Goal: Task Accomplishment & Management: Manage account settings

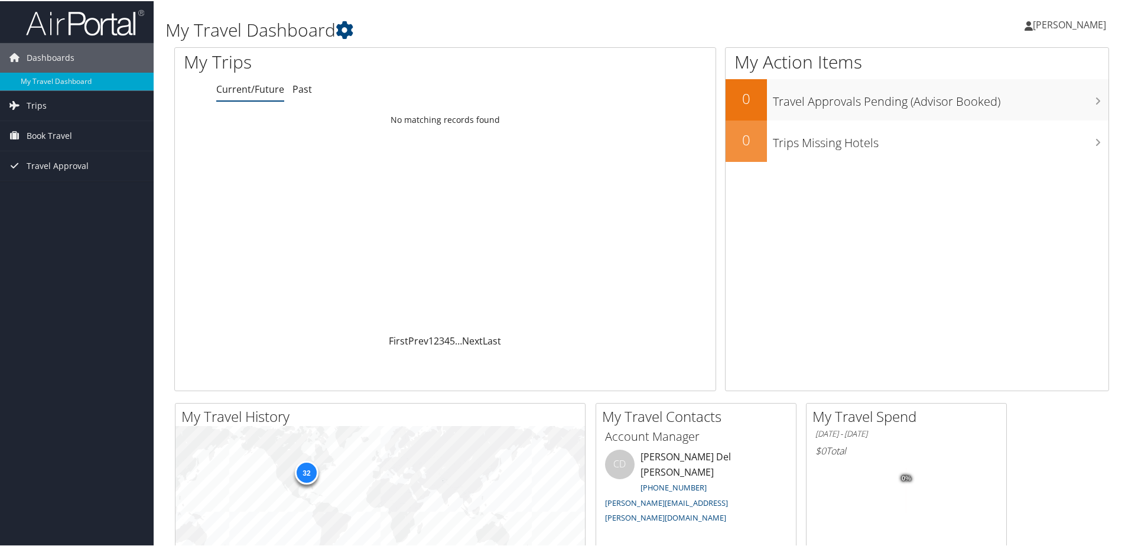
click at [1056, 25] on span "[PERSON_NAME]" at bounding box center [1069, 23] width 73 height 13
click at [1026, 108] on link "View Travel Profile" at bounding box center [1038, 105] width 132 height 20
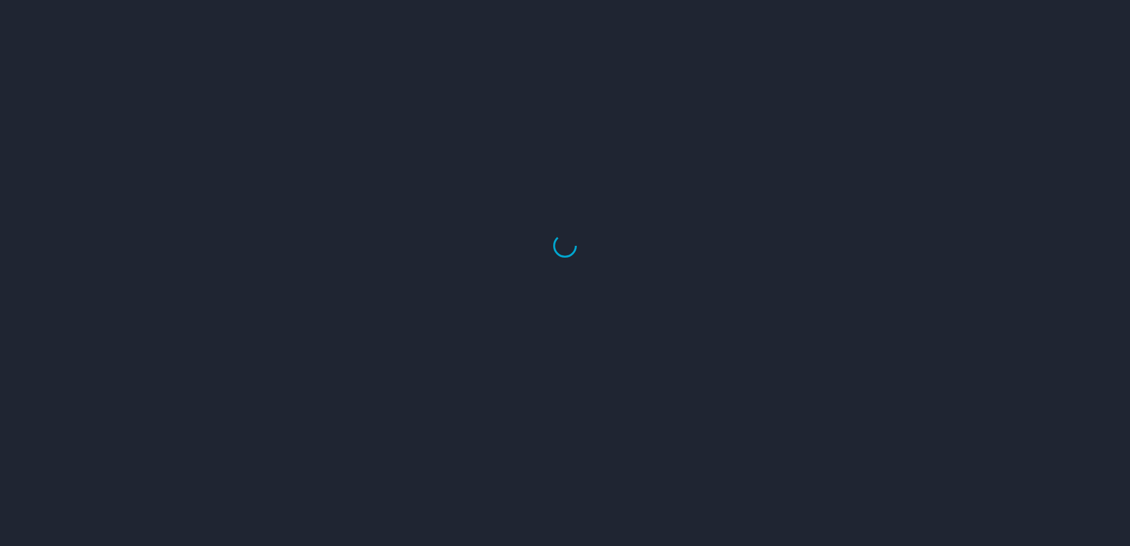
select select "US"
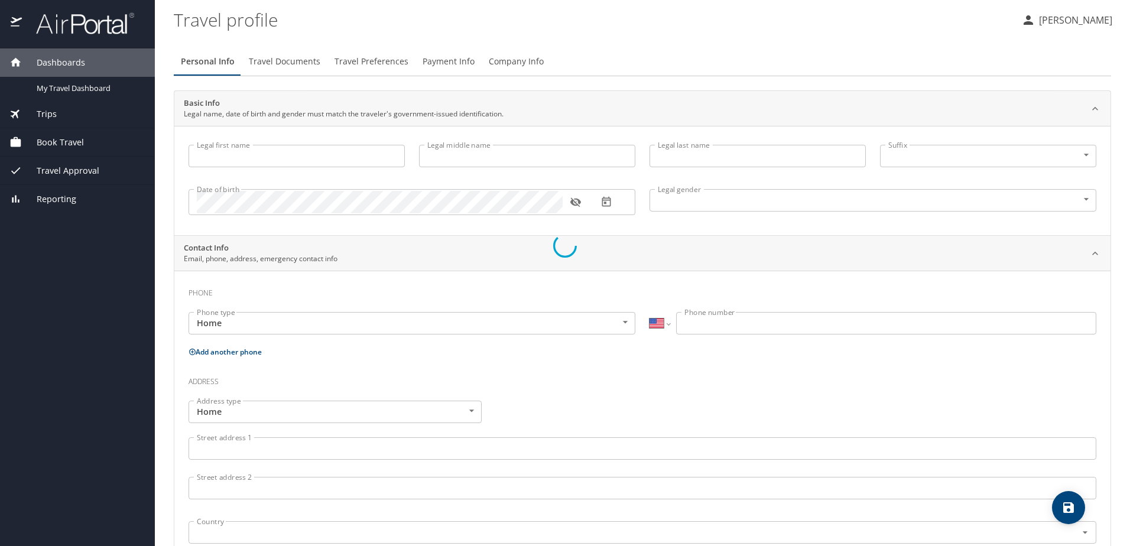
type input "Sorin"
type input "Nemes"
type input "Male"
select select "JP"
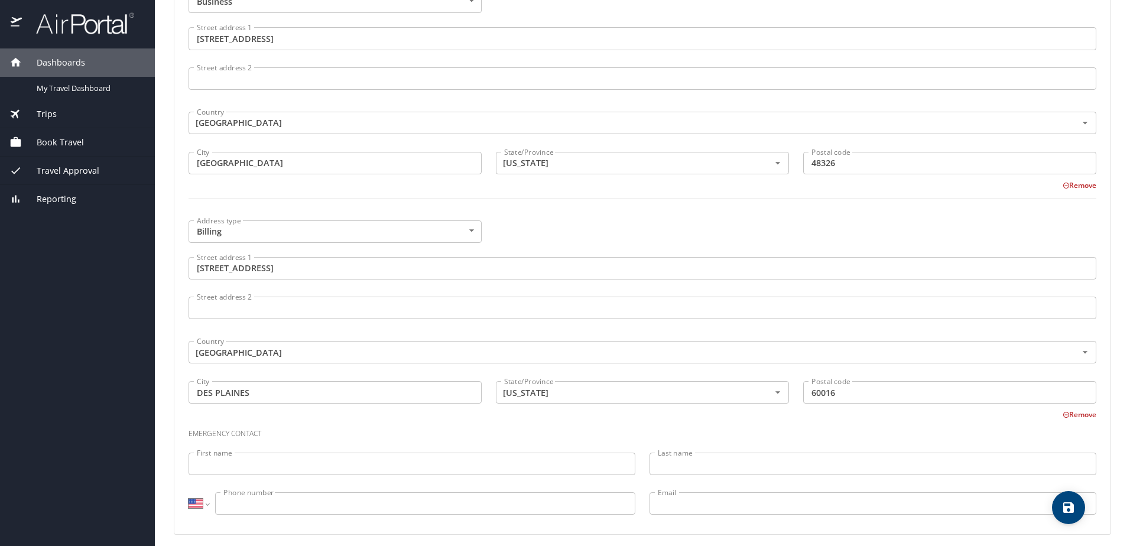
scroll to position [726, 0]
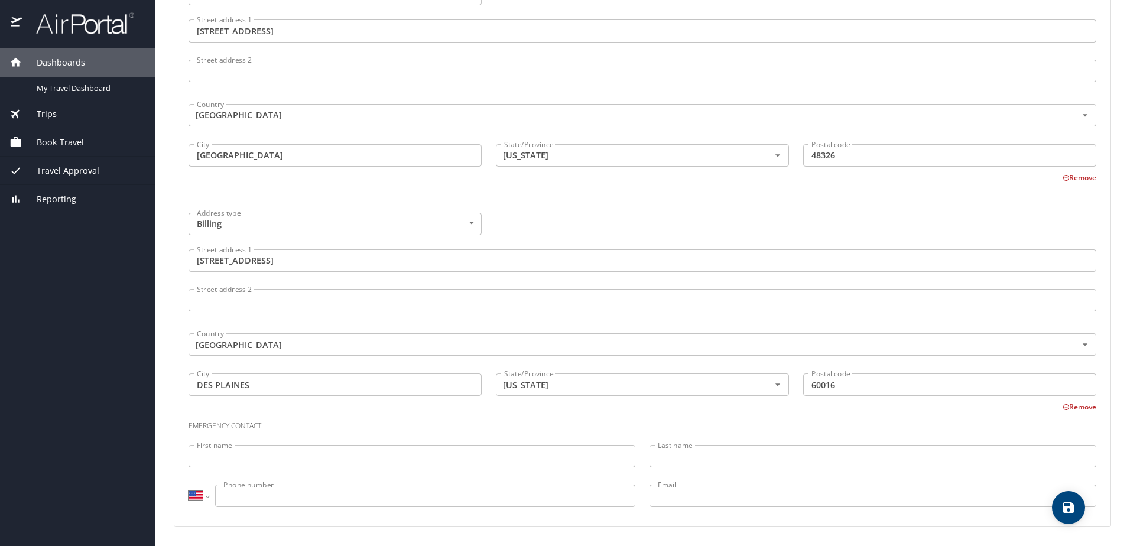
click at [259, 459] on input "First name" at bounding box center [412, 456] width 447 height 22
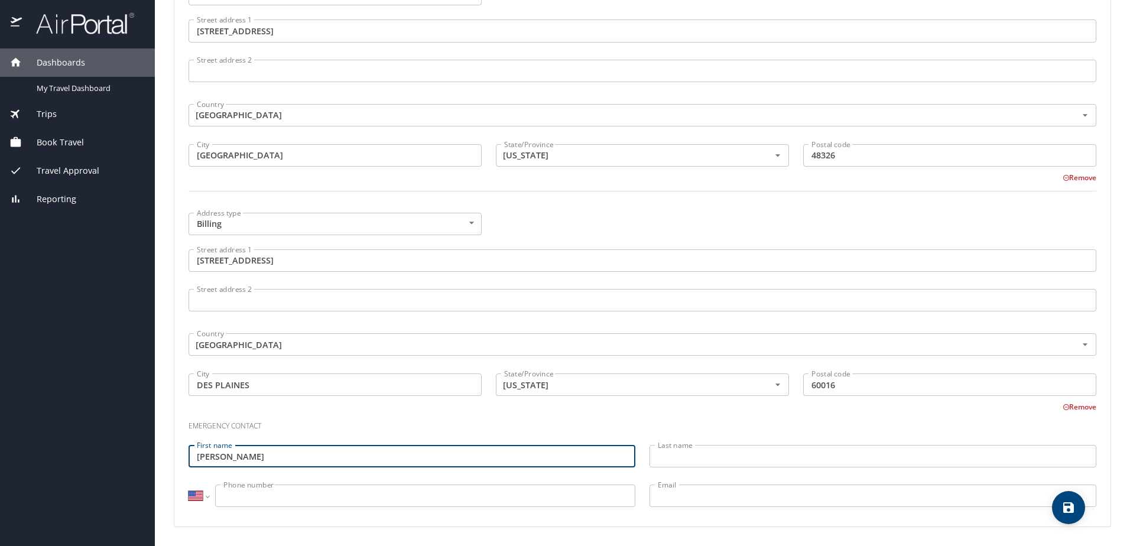
type input "emily"
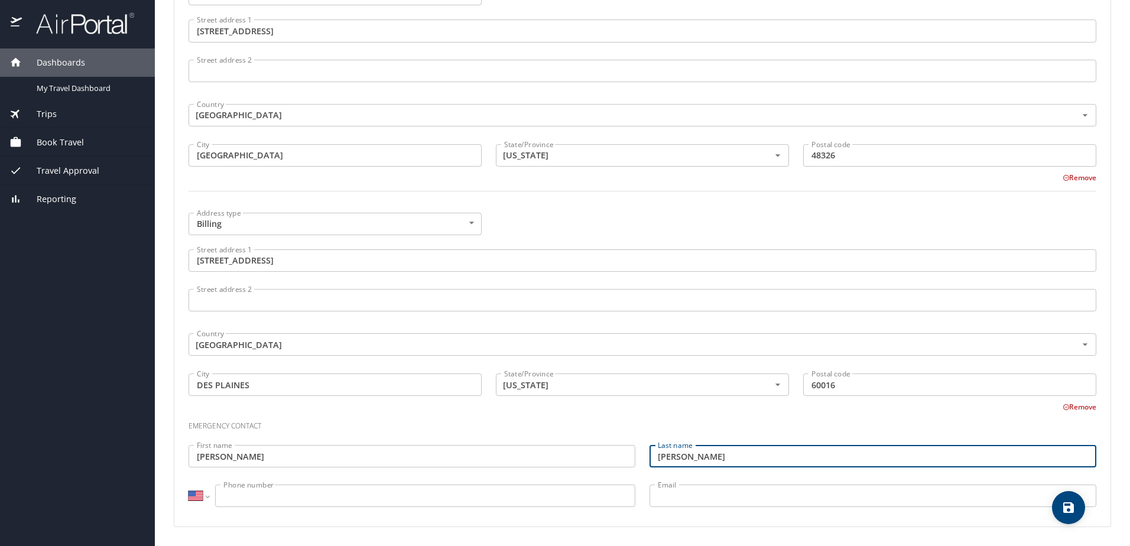
type input "nemes"
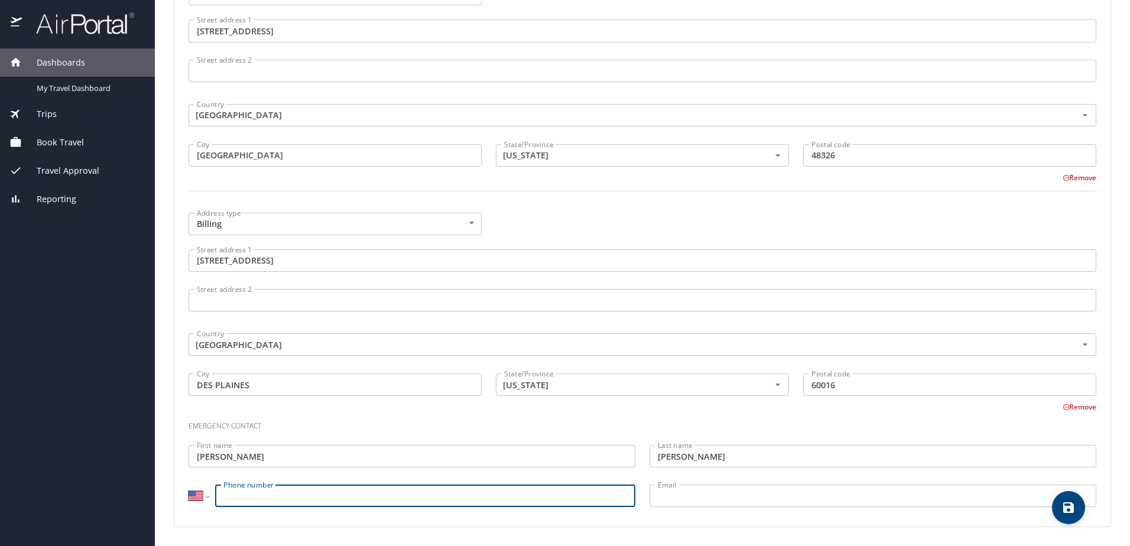
click at [363, 495] on input "Phone number" at bounding box center [425, 496] width 420 height 22
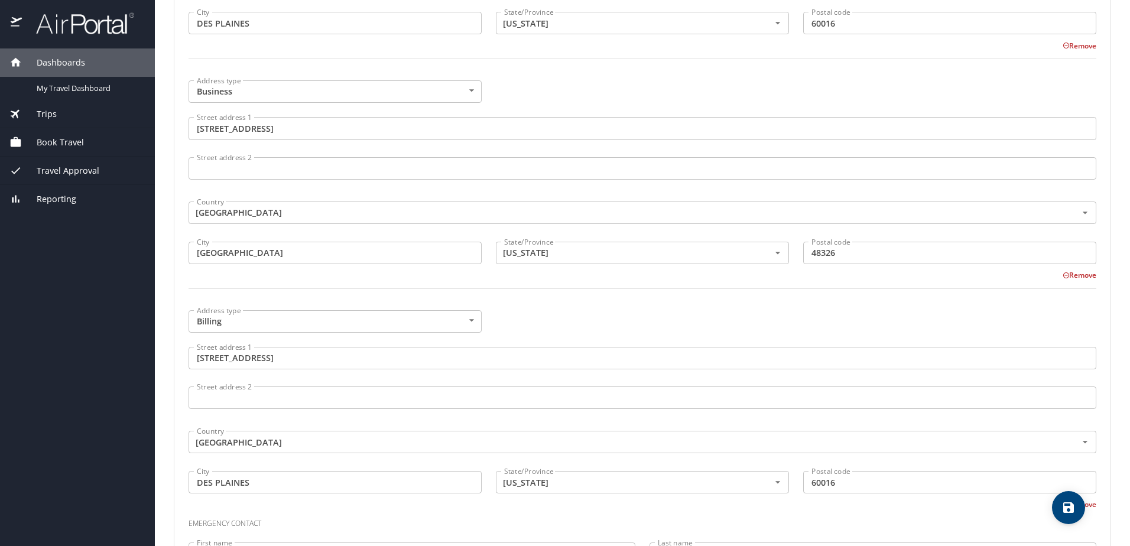
scroll to position [608, 0]
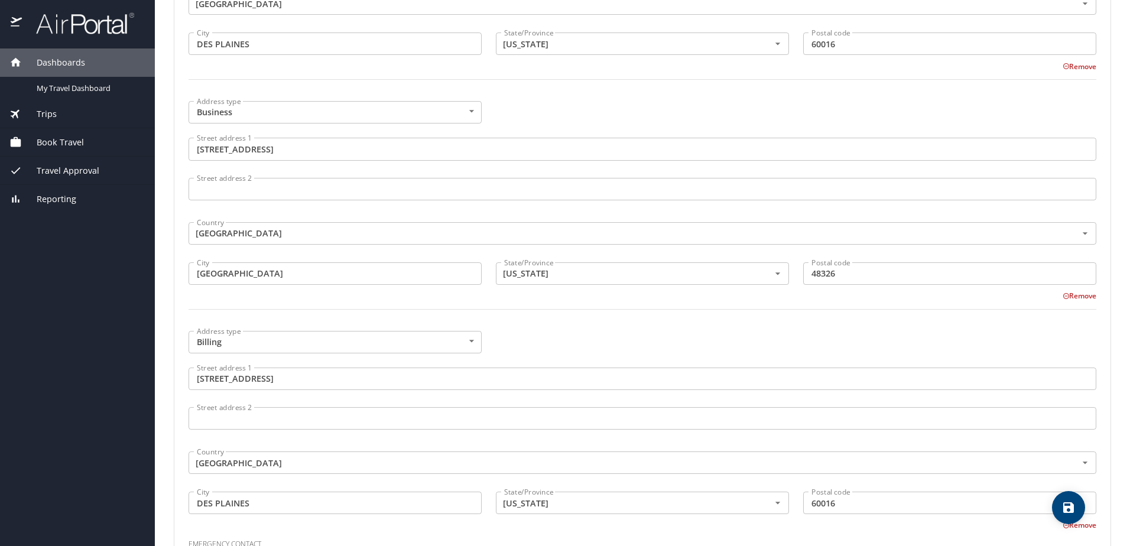
type input "(708) 768-6417"
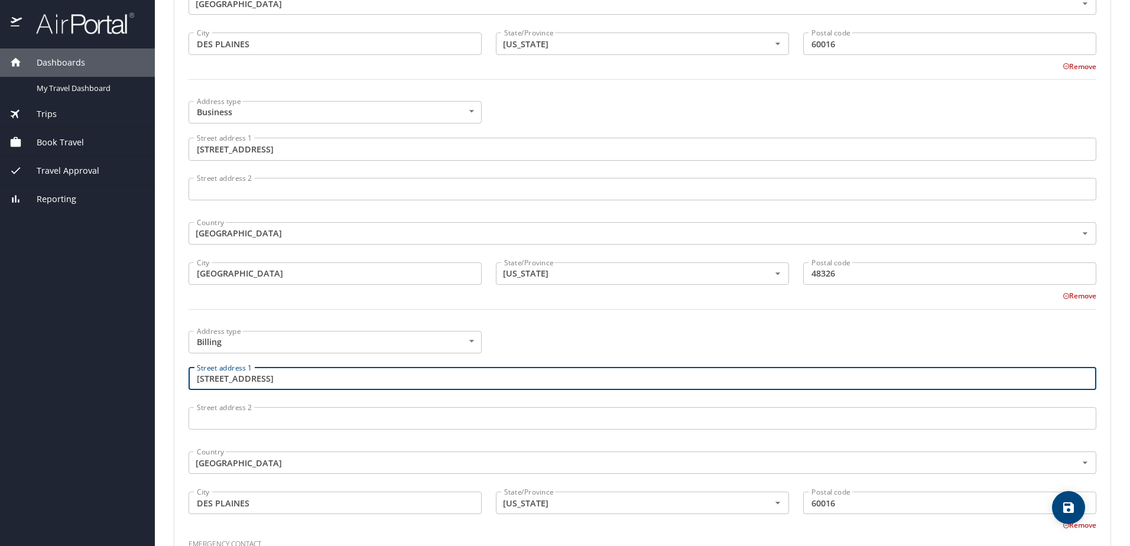
drag, startPoint x: 284, startPoint y: 382, endPoint x: 171, endPoint y: 380, distance: 112.9
click at [171, 380] on main "Travel profile Sorin Nemes Personal Info Travel Documents Travel Preferences Pa…" at bounding box center [642, 273] width 975 height 546
type input "343 N Ferndale"
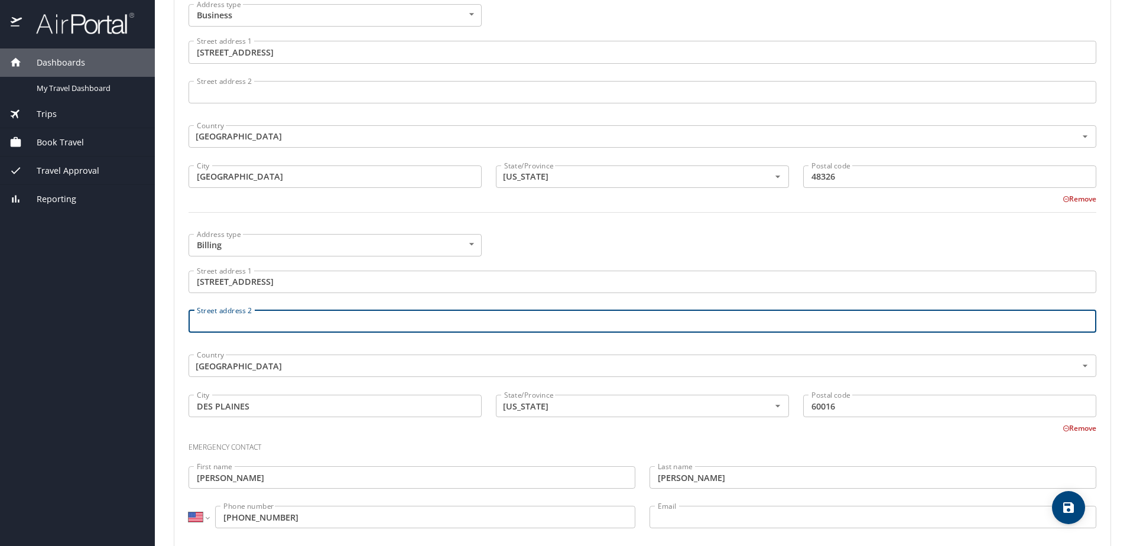
scroll to position [726, 0]
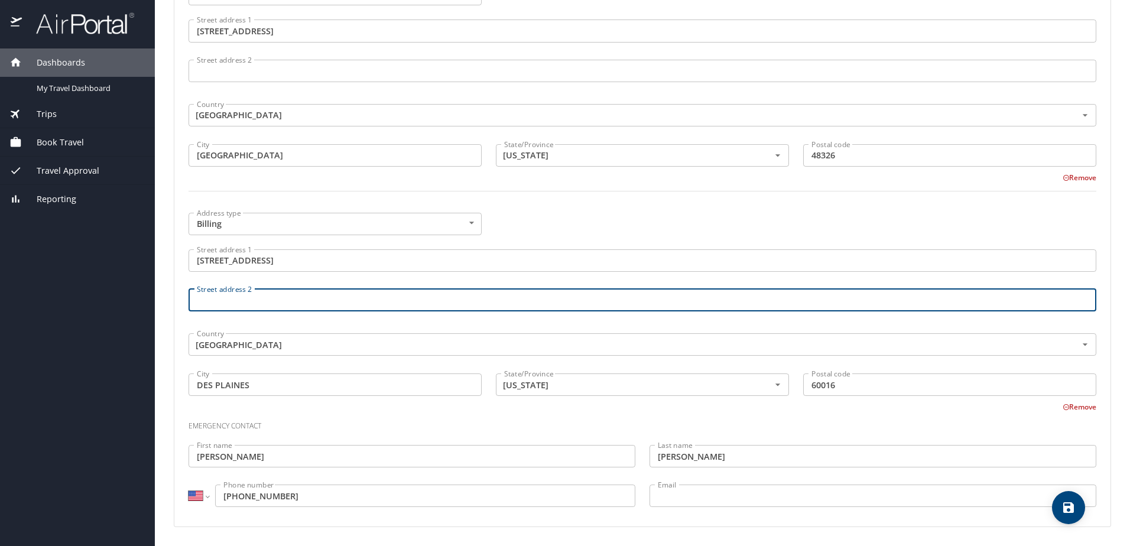
click at [329, 383] on input "DES PLAINES" at bounding box center [335, 384] width 293 height 22
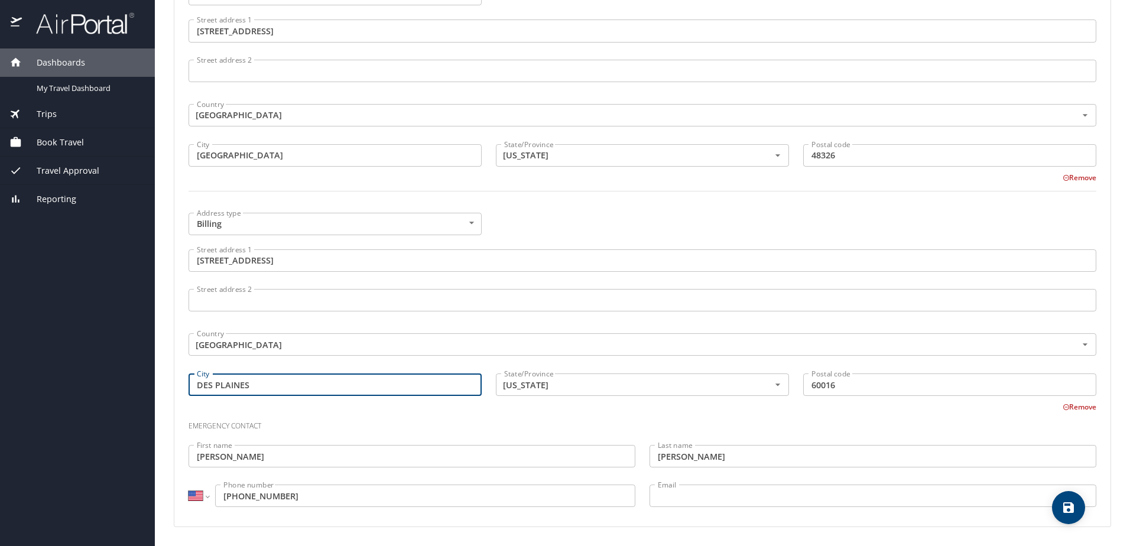
drag, startPoint x: 332, startPoint y: 386, endPoint x: 185, endPoint y: 382, distance: 146.6
click at [185, 383] on div "City DES PLAINES City" at bounding box center [334, 386] width 307 height 40
type input "Elmhurst"
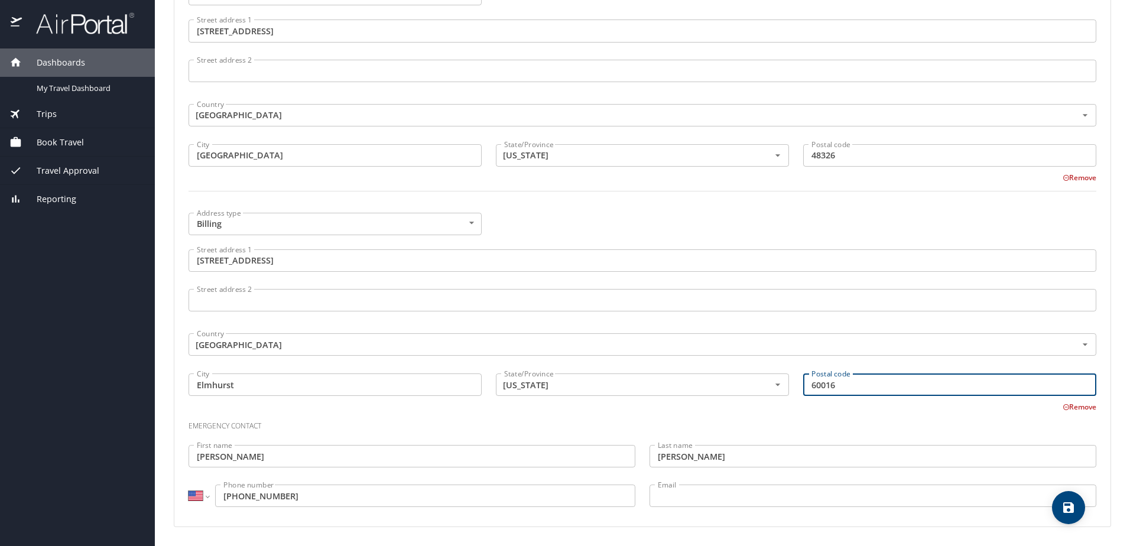
drag, startPoint x: 873, startPoint y: 381, endPoint x: 812, endPoint y: 386, distance: 61.7
click at [812, 386] on input "60016" at bounding box center [949, 384] width 293 height 22
type input "60126"
click at [785, 420] on h3 "Emergency contact" at bounding box center [643, 423] width 908 height 20
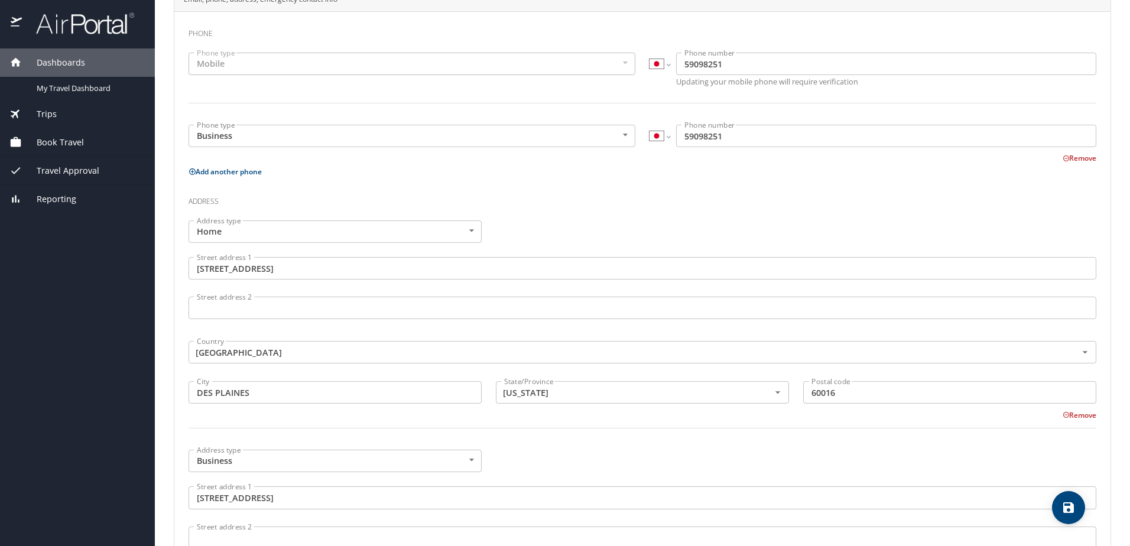
scroll to position [254, 0]
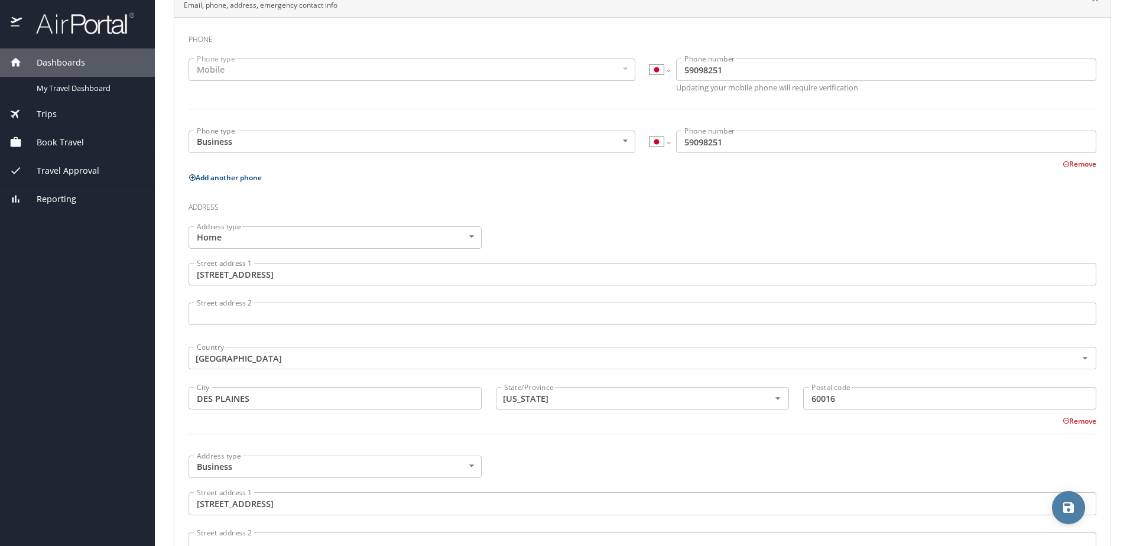
click at [1066, 506] on icon "save" at bounding box center [1068, 508] width 14 height 14
select select "JP"
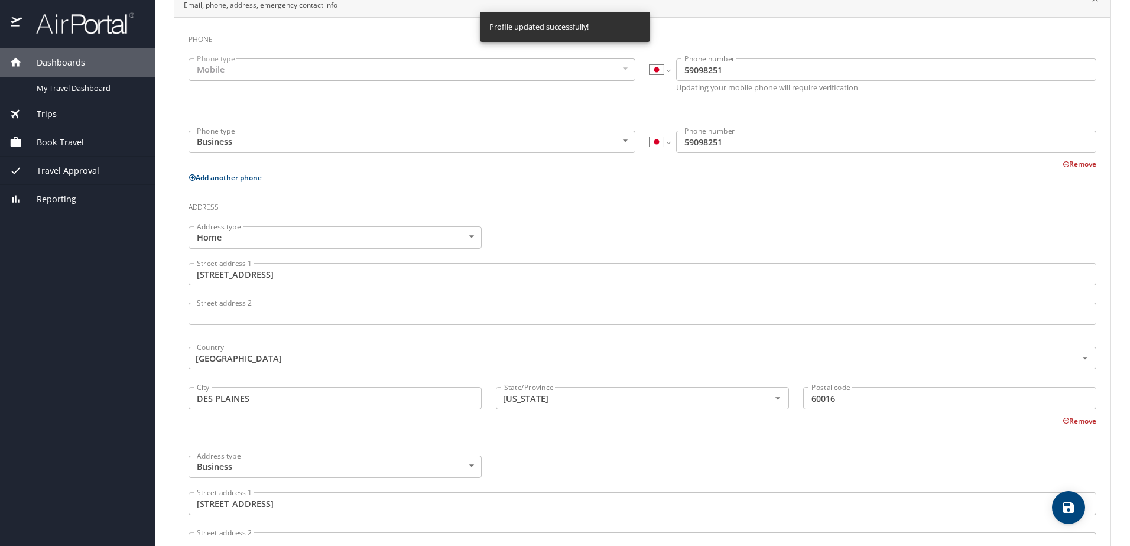
select select "JP"
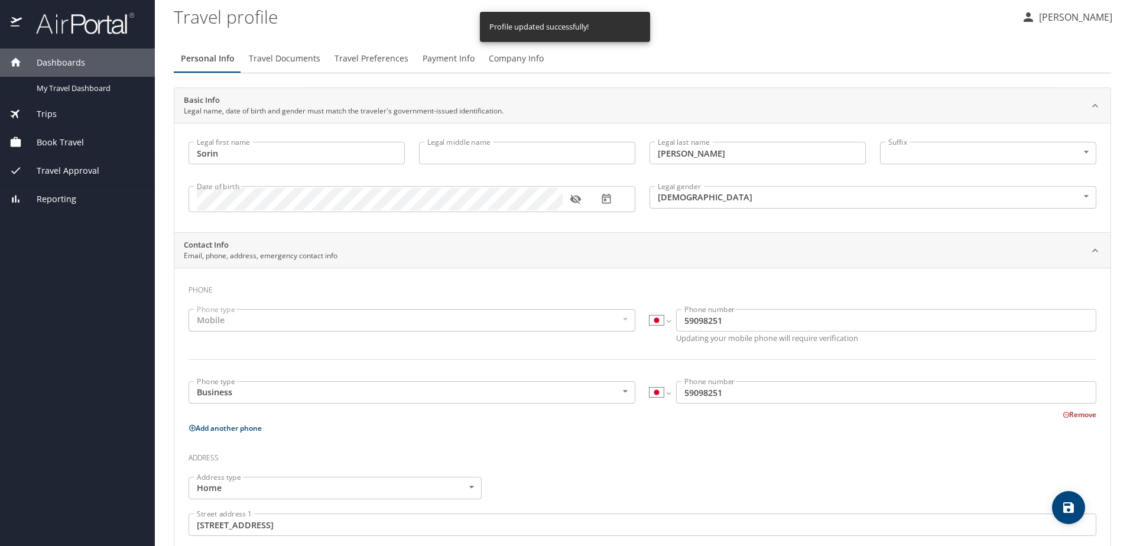
scroll to position [0, 0]
click at [441, 63] on span "Payment Info" at bounding box center [449, 61] width 52 height 15
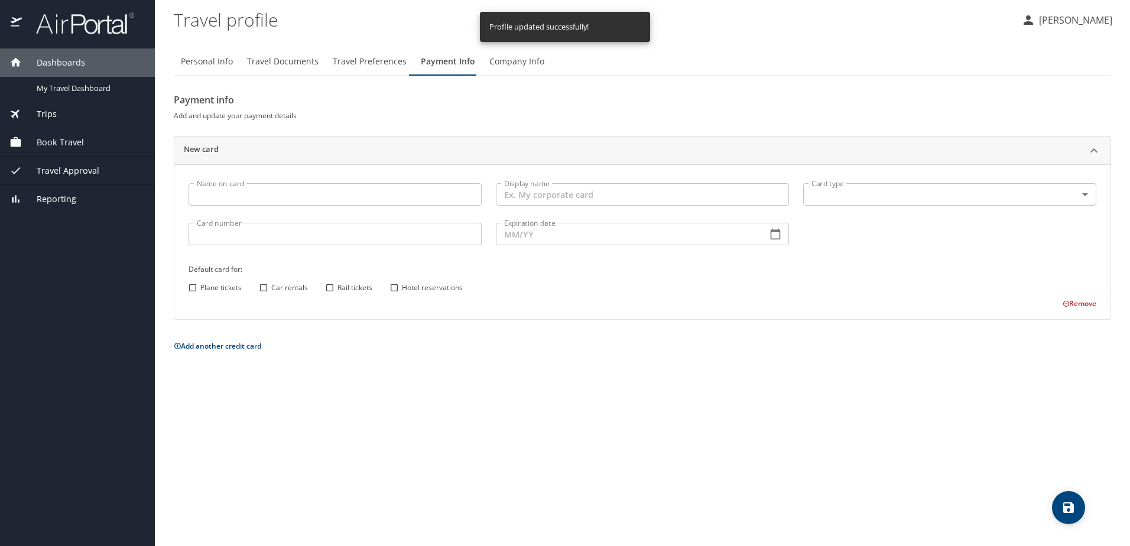
click at [294, 189] on input "Name on card" at bounding box center [335, 194] width 293 height 22
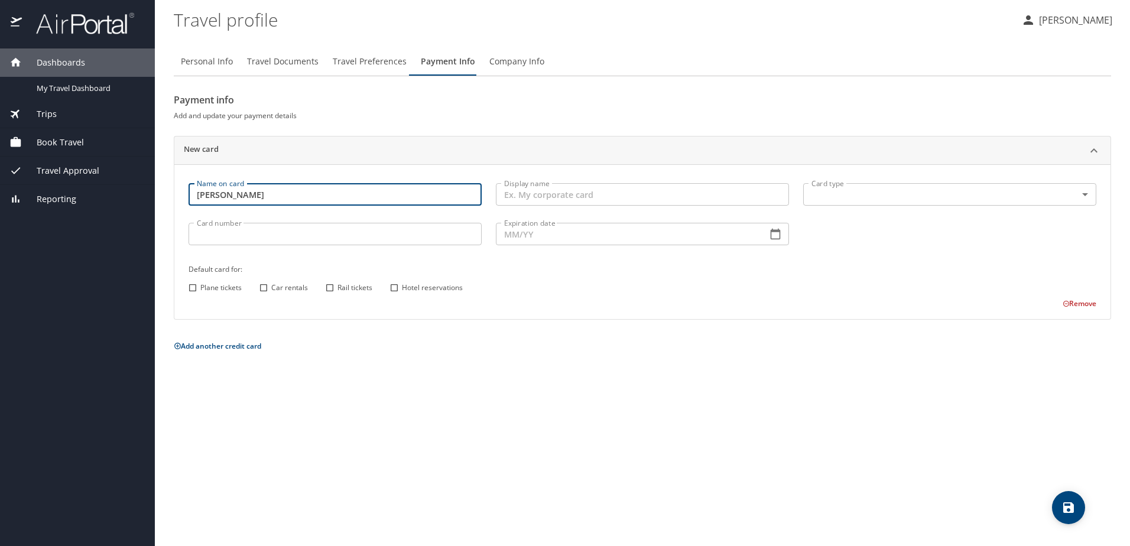
type input "sorin nemes"
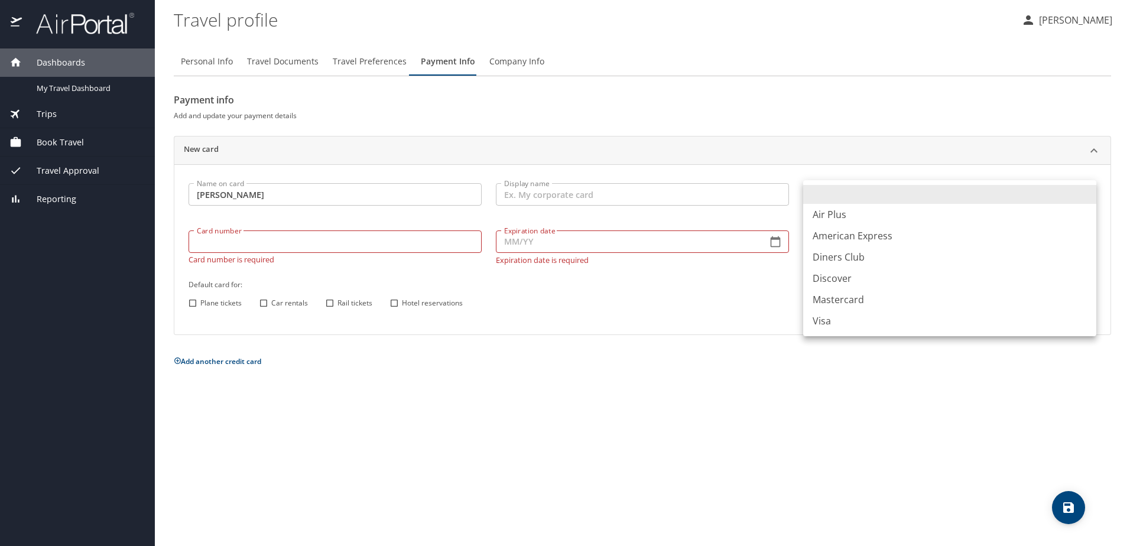
click at [977, 202] on body "Dashboards My Travel Dashboard Trips Current / Future Trips Past Trips Trips Mi…" at bounding box center [565, 273] width 1130 height 546
click at [886, 321] on li "Visa" at bounding box center [949, 320] width 293 height 21
type input "VI"
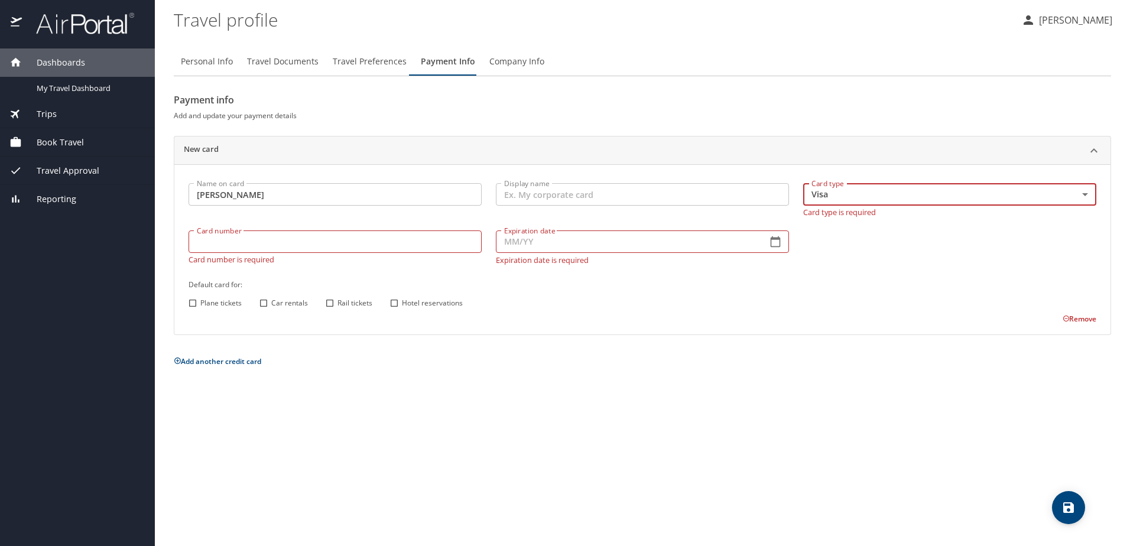
click at [430, 242] on input "Card number" at bounding box center [335, 241] width 293 height 22
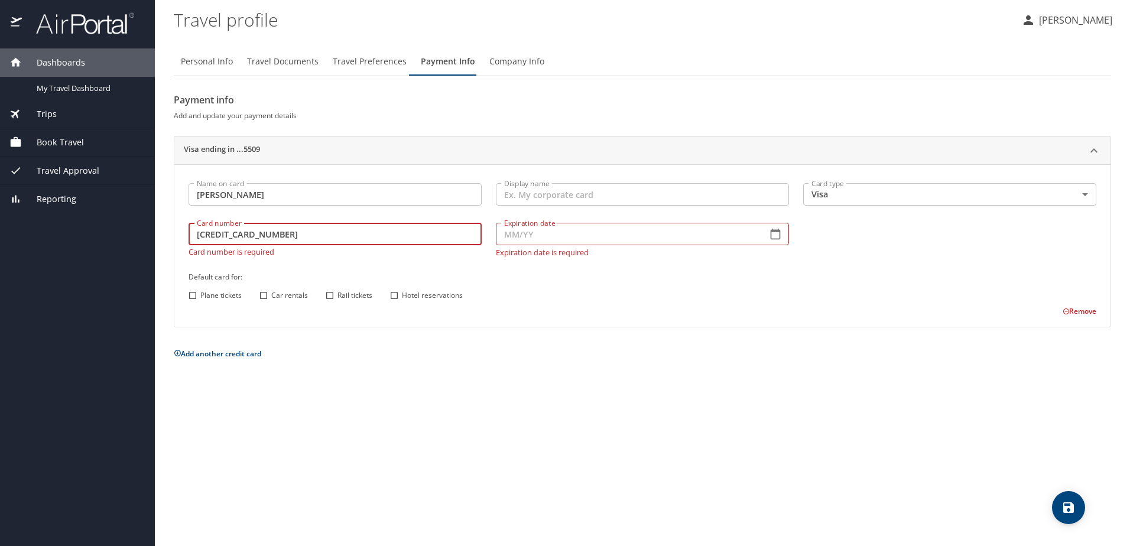
type input "4808017020925509"
click at [502, 230] on input "Expiration date" at bounding box center [627, 234] width 262 height 22
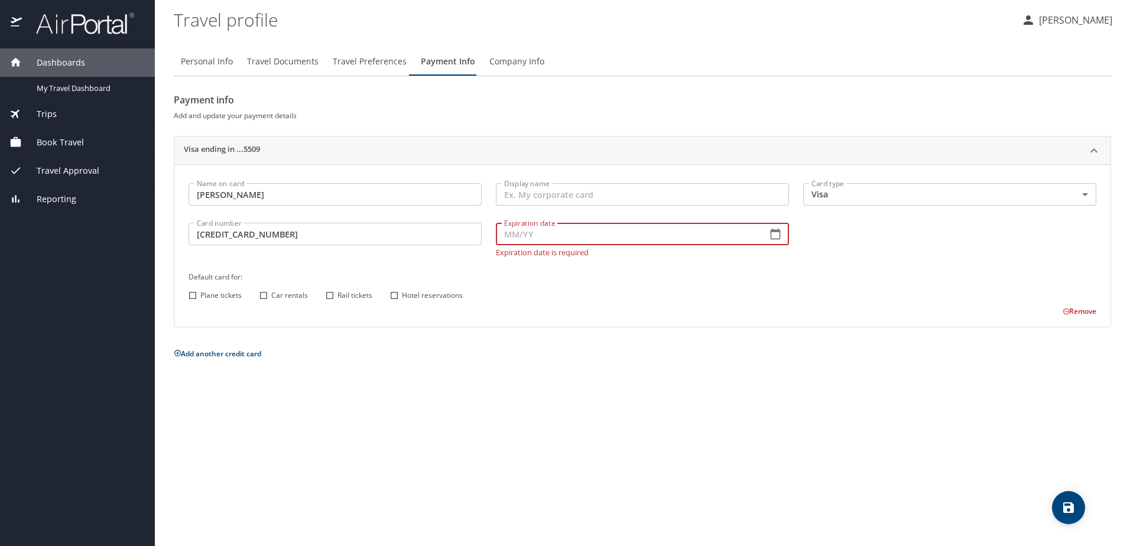
click at [542, 237] on input "Expiration date" at bounding box center [627, 234] width 262 height 22
type input "04/27"
click at [193, 295] on input "Plane tickets" at bounding box center [192, 295] width 15 height 15
checkbox input "true"
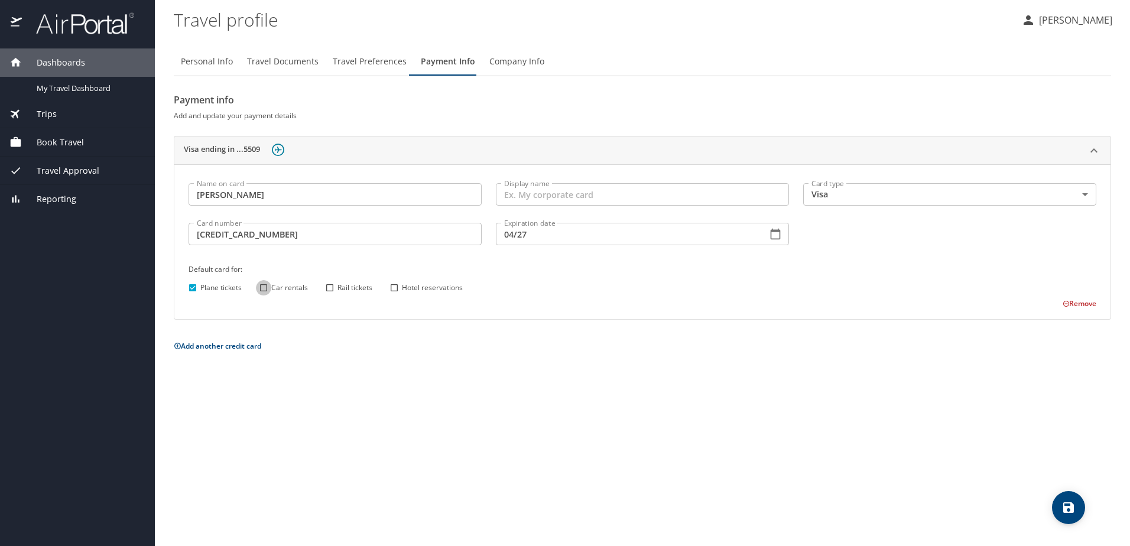
click at [271, 288] on input "Car rentals" at bounding box center [263, 287] width 15 height 15
checkbox input "true"
click at [411, 291] on span "Hotel reservations" at bounding box center [432, 287] width 61 height 11
click at [402, 291] on input "Hotel reservations" at bounding box center [393, 287] width 15 height 15
checkbox input "true"
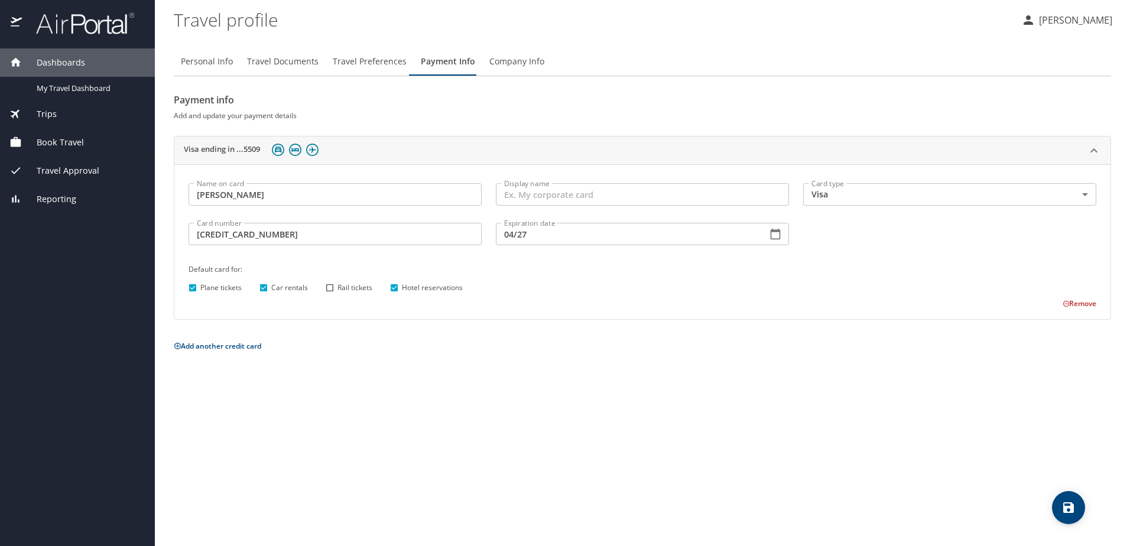
click at [342, 288] on span "Rail tickets" at bounding box center [354, 287] width 35 height 11
click at [337, 288] on input "Rail tickets" at bounding box center [329, 287] width 15 height 15
checkbox input "true"
click at [1080, 505] on span "save" at bounding box center [1068, 508] width 33 height 14
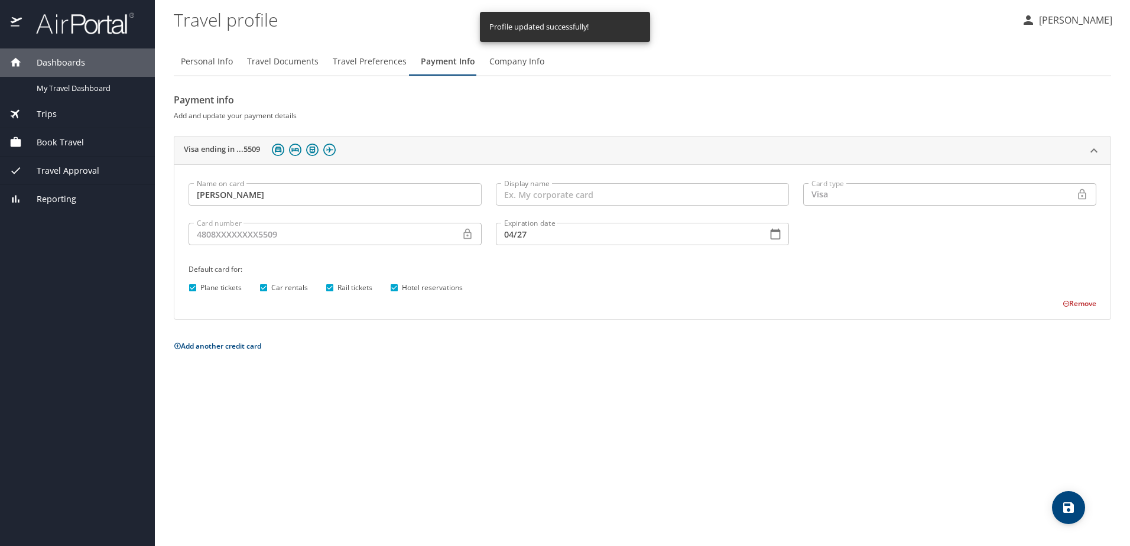
click at [515, 62] on span "Company Info" at bounding box center [516, 61] width 55 height 15
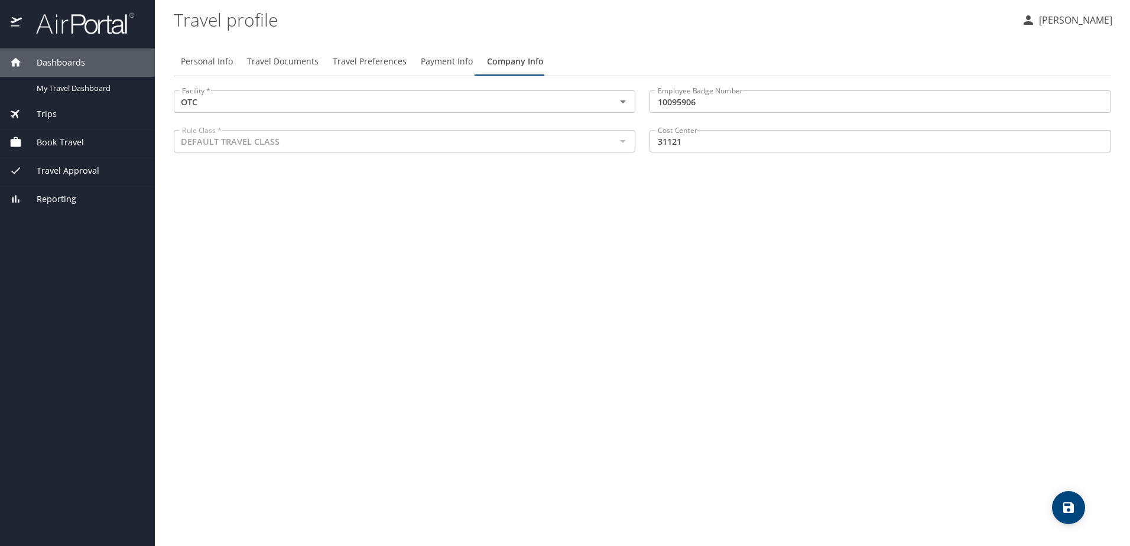
click at [212, 61] on span "Personal Info" at bounding box center [207, 61] width 52 height 15
select select "JP"
select select "US"
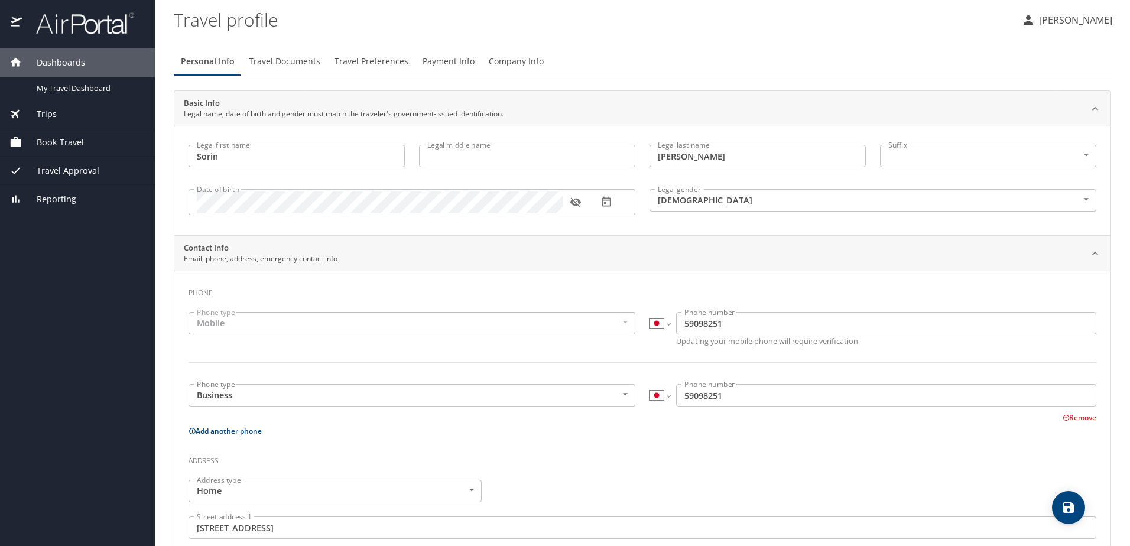
click at [437, 157] on input "Legal middle name" at bounding box center [527, 156] width 216 height 22
type input "Emanuel"
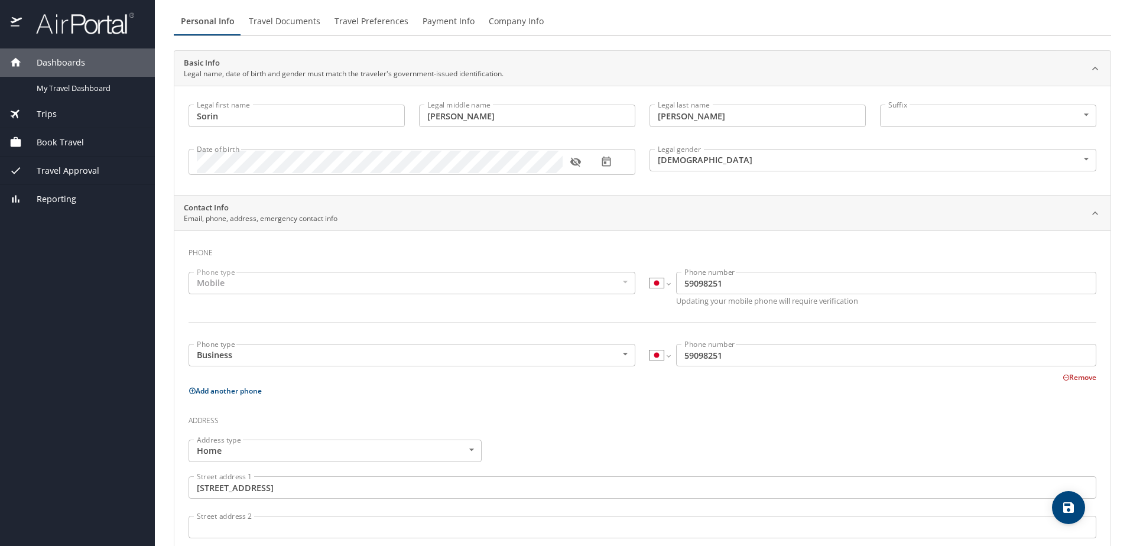
scroll to position [118, 0]
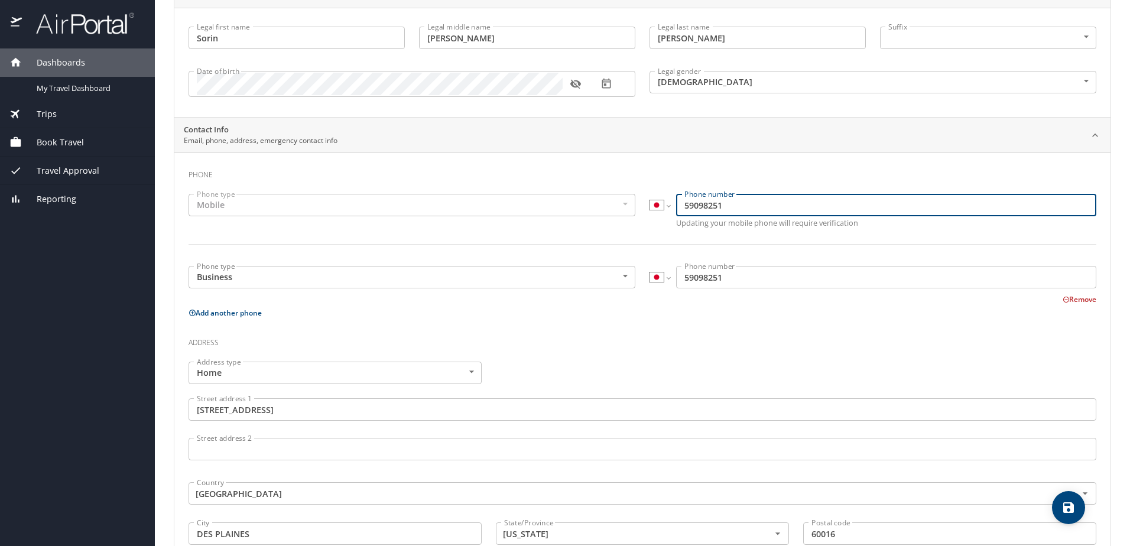
drag, startPoint x: 711, startPoint y: 209, endPoint x: 644, endPoint y: 206, distance: 66.8
click at [644, 206] on div "International Afghanistan Åland Islands Albania Algeria American Samoa Andorra …" at bounding box center [872, 212] width 461 height 50
drag, startPoint x: 753, startPoint y: 210, endPoint x: 656, endPoint y: 211, distance: 96.9
click at [656, 211] on div "International Afghanistan Åland Islands Albania Algeria American Samoa Andorra …" at bounding box center [872, 205] width 447 height 22
type input "8159098251"
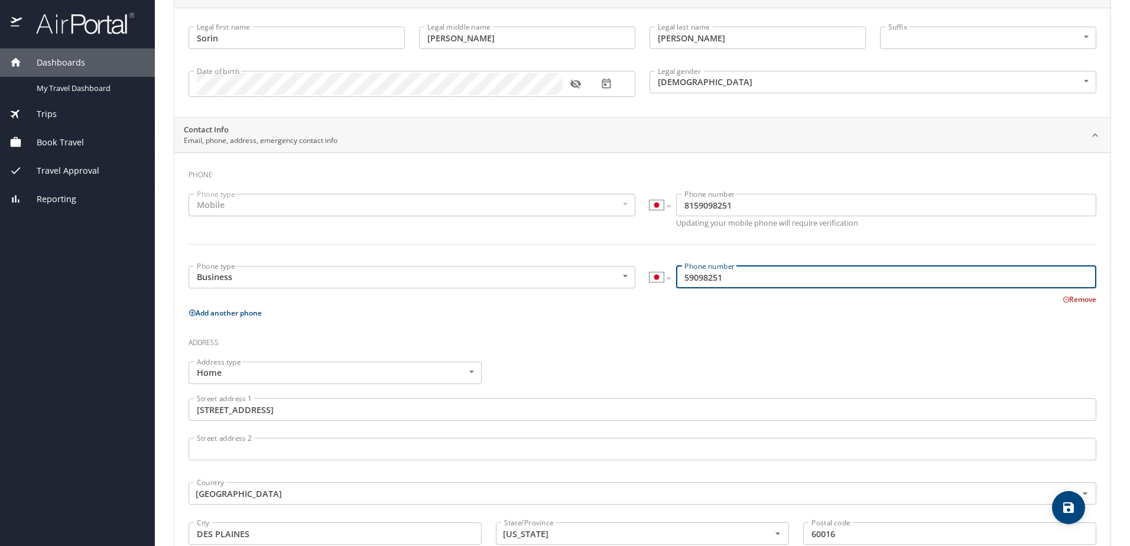
drag, startPoint x: 749, startPoint y: 279, endPoint x: 635, endPoint y: 285, distance: 113.6
click at [635, 285] on div "Phone type Business Business Phone type International Afghanistan Åland Islands…" at bounding box center [642, 282] width 922 height 47
paste input "81"
type input "8159098251"
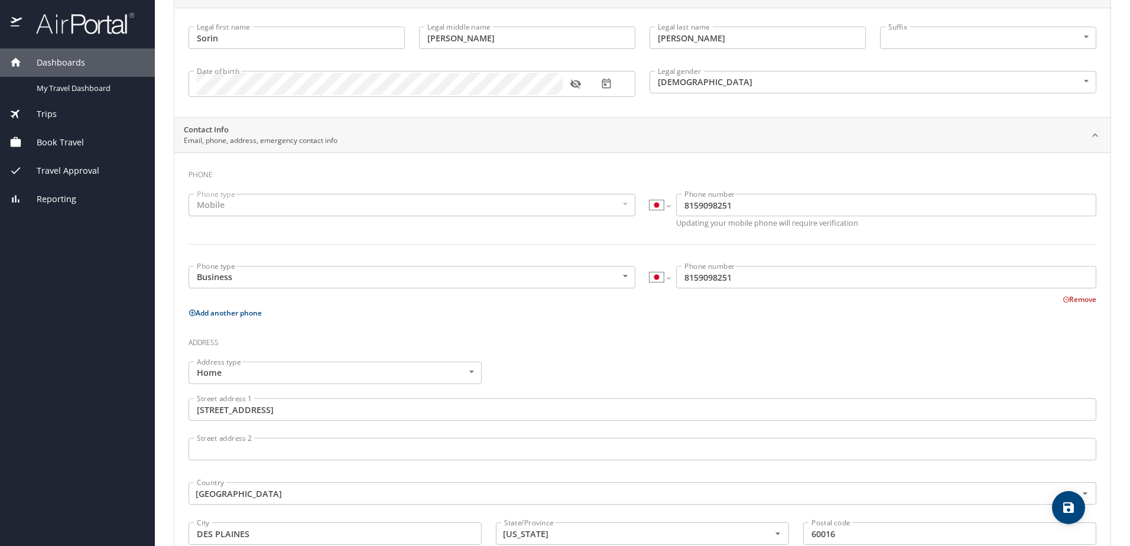
click at [818, 332] on h3 "Address" at bounding box center [643, 340] width 908 height 20
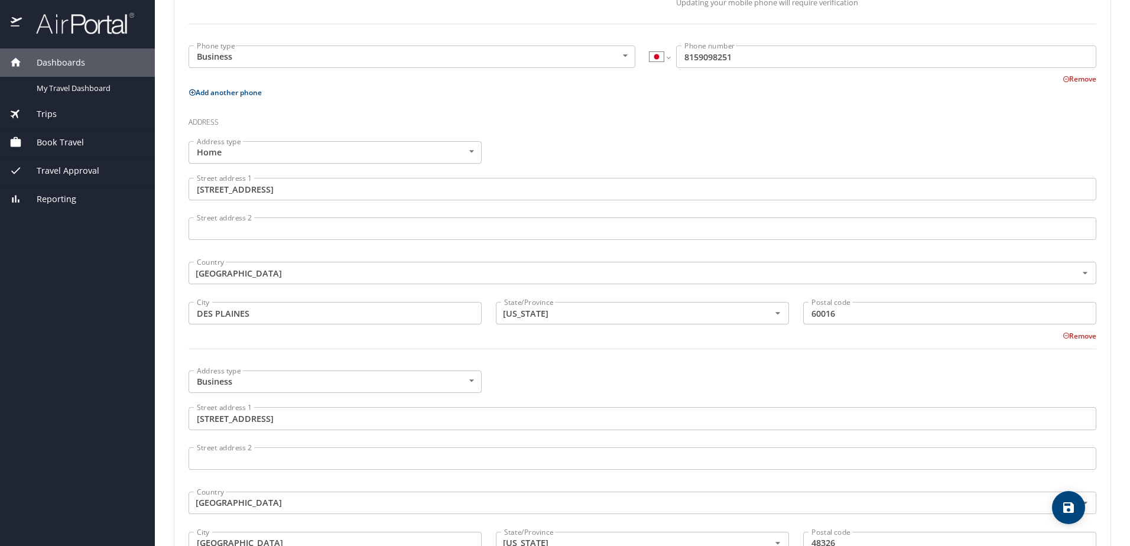
scroll to position [355, 0]
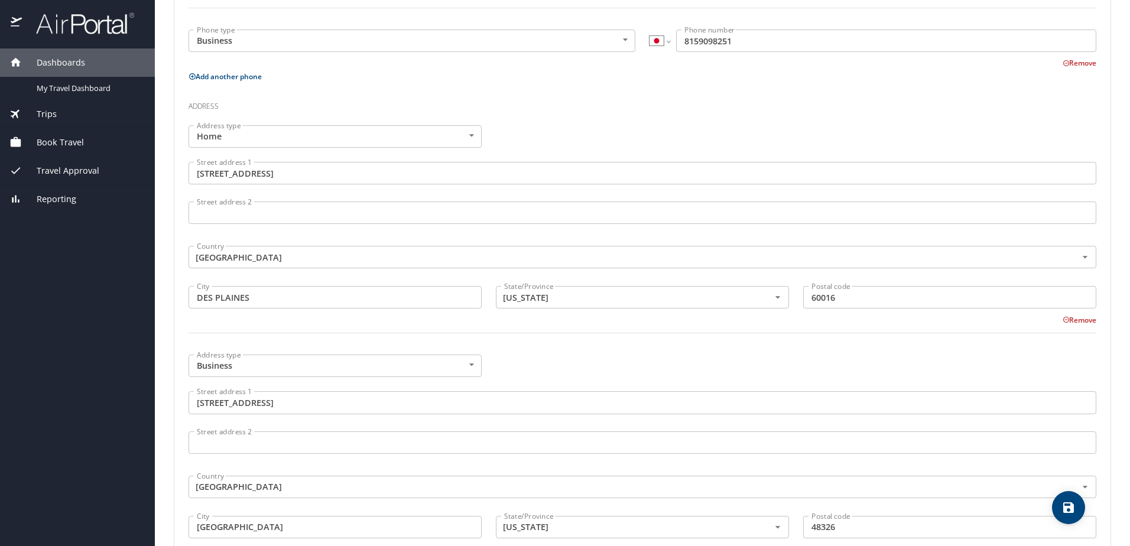
click at [282, 173] on input "545 S RIVER ROAD" at bounding box center [643, 173] width 908 height 22
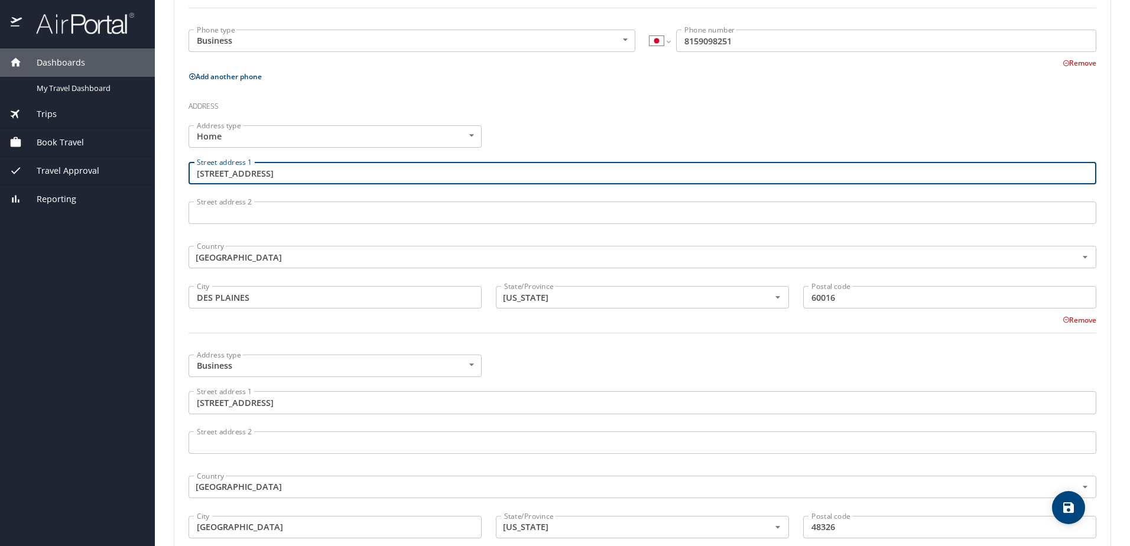
drag, startPoint x: 293, startPoint y: 172, endPoint x: 157, endPoint y: 171, distance: 136.5
click at [157, 171] on main "Travel profile Sorin Nemes Personal Info Travel Documents Travel Preferences Pa…" at bounding box center [642, 273] width 975 height 546
type input "343 N Ferndale"
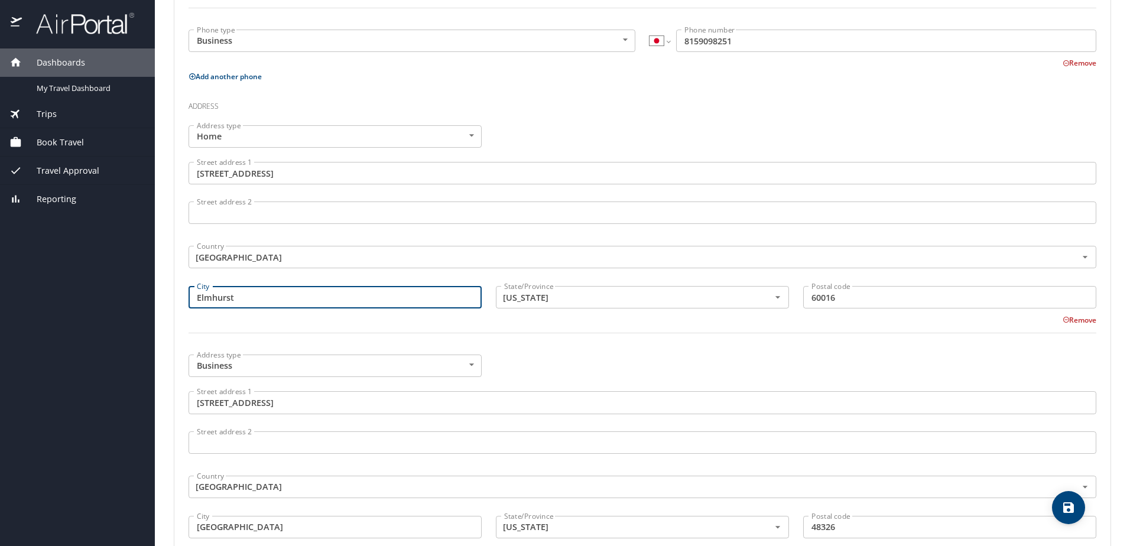
type input "Elmhurst"
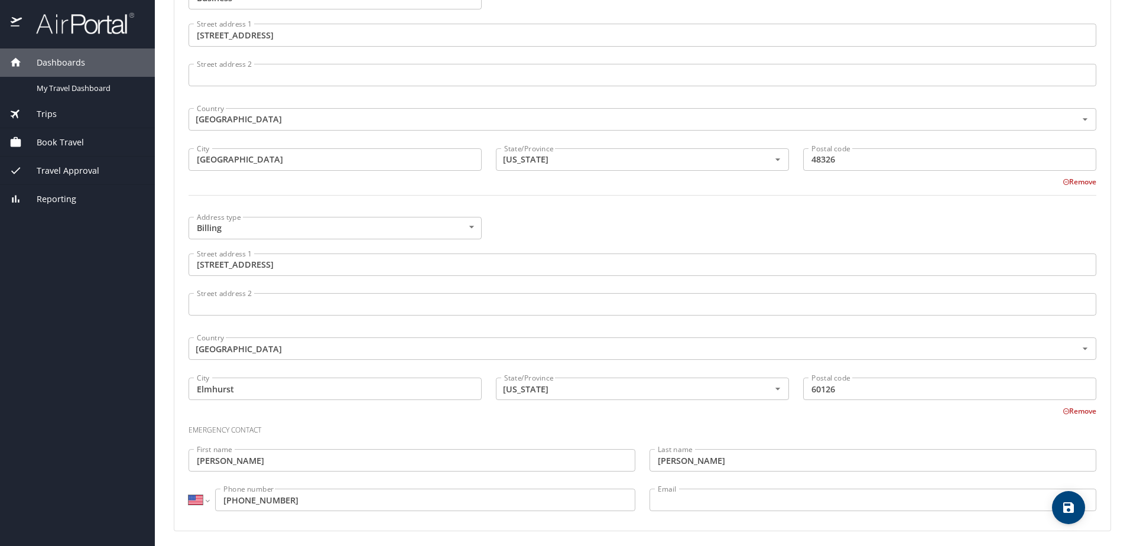
scroll to position [726, 0]
type input "60126"
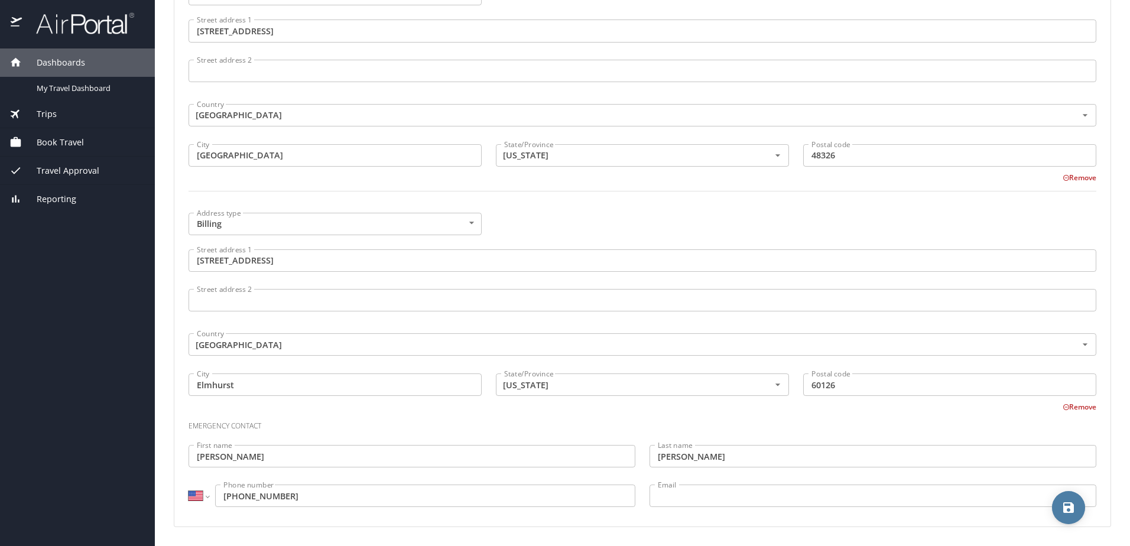
click at [1073, 510] on icon "save" at bounding box center [1068, 507] width 11 height 11
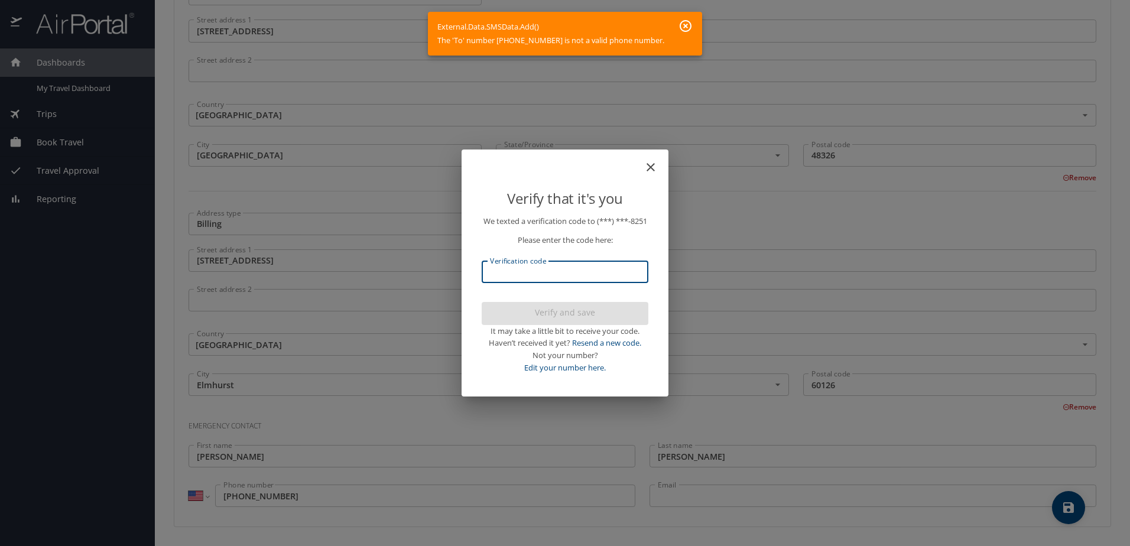
click at [598, 279] on input "Verification code" at bounding box center [565, 272] width 167 height 22
click at [657, 160] on icon "close" at bounding box center [651, 167] width 14 height 14
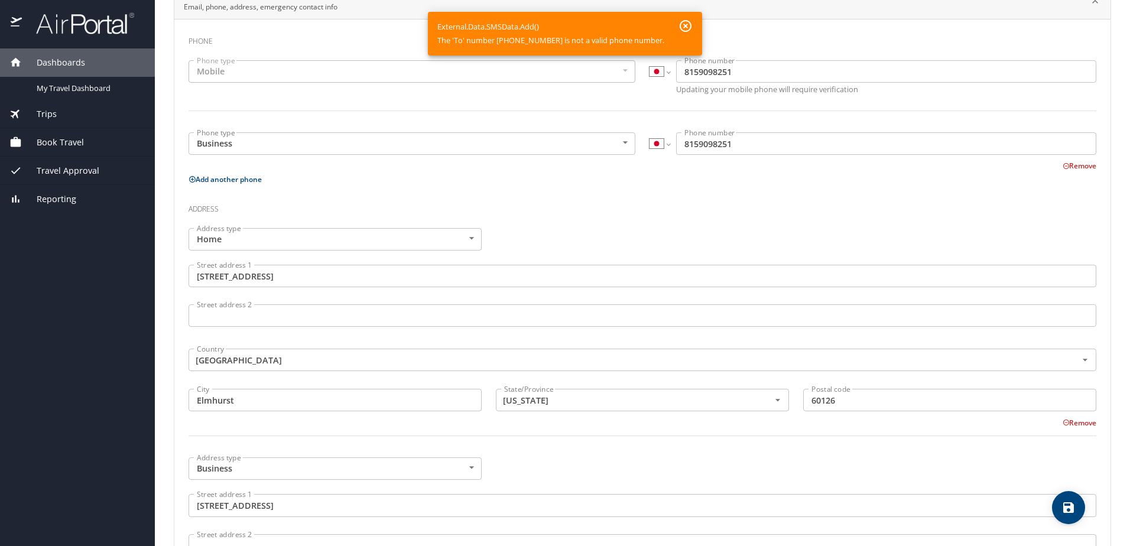
scroll to position [135, 0]
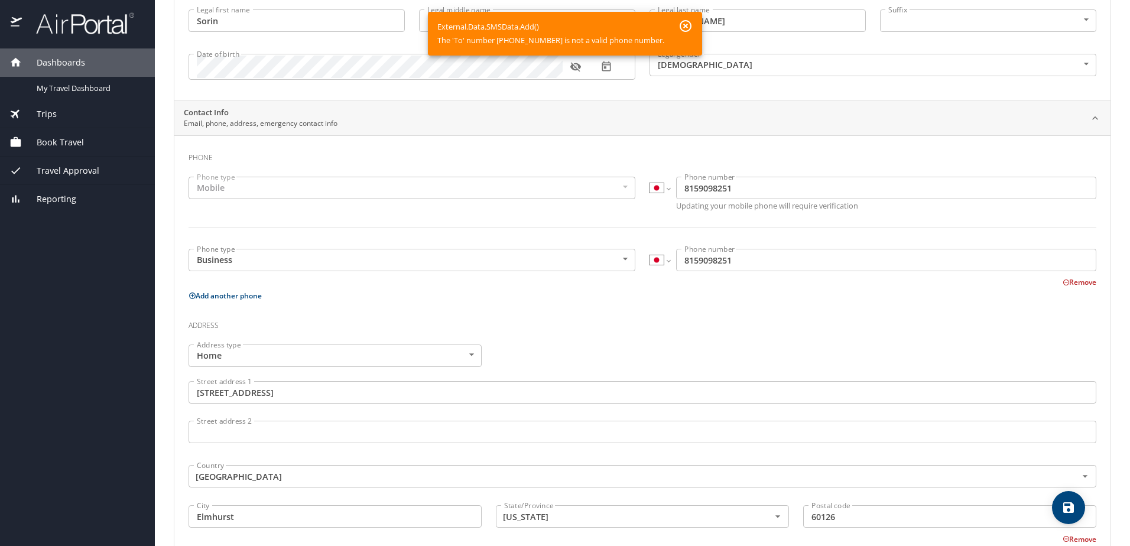
click at [758, 189] on input "8159098251" at bounding box center [886, 188] width 420 height 22
click at [707, 301] on p "Add another phone" at bounding box center [643, 295] width 908 height 15
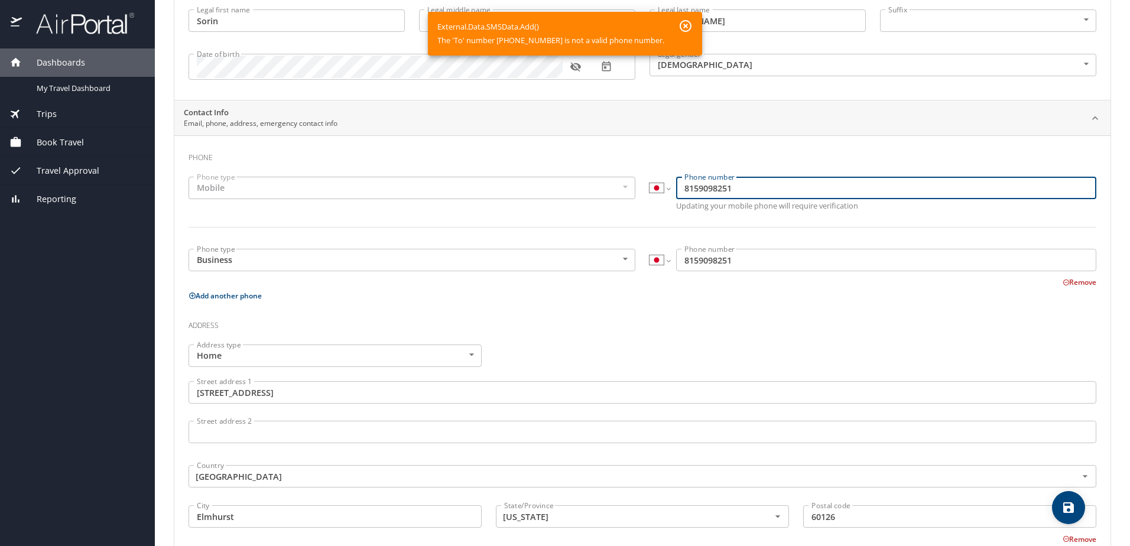
drag, startPoint x: 729, startPoint y: 189, endPoint x: 647, endPoint y: 189, distance: 82.1
click at [649, 189] on div "International Afghanistan Åland Islands Albania Algeria American Samoa Andorra …" at bounding box center [872, 188] width 447 height 22
type input "8159098251"
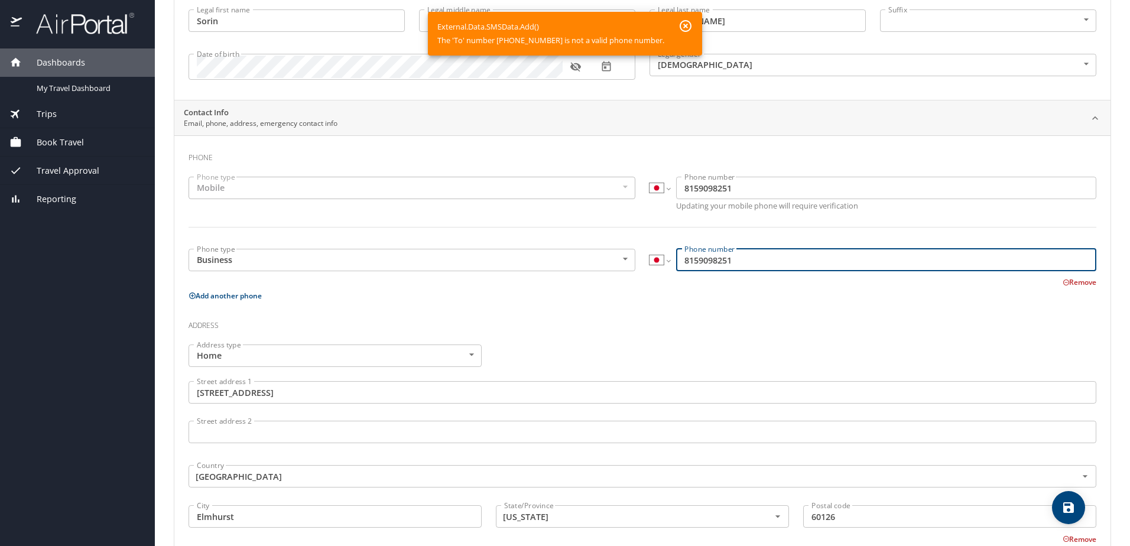
click at [739, 264] on input "8159098251" at bounding box center [886, 260] width 420 height 22
drag, startPoint x: 745, startPoint y: 264, endPoint x: 599, endPoint y: 264, distance: 146.5
click at [599, 263] on div "Phone type Business Business Phone type International Afghanistan Åland Islands…" at bounding box center [642, 265] width 922 height 47
type input "8159098251"
click at [1068, 511] on icon "save" at bounding box center [1068, 508] width 14 height 14
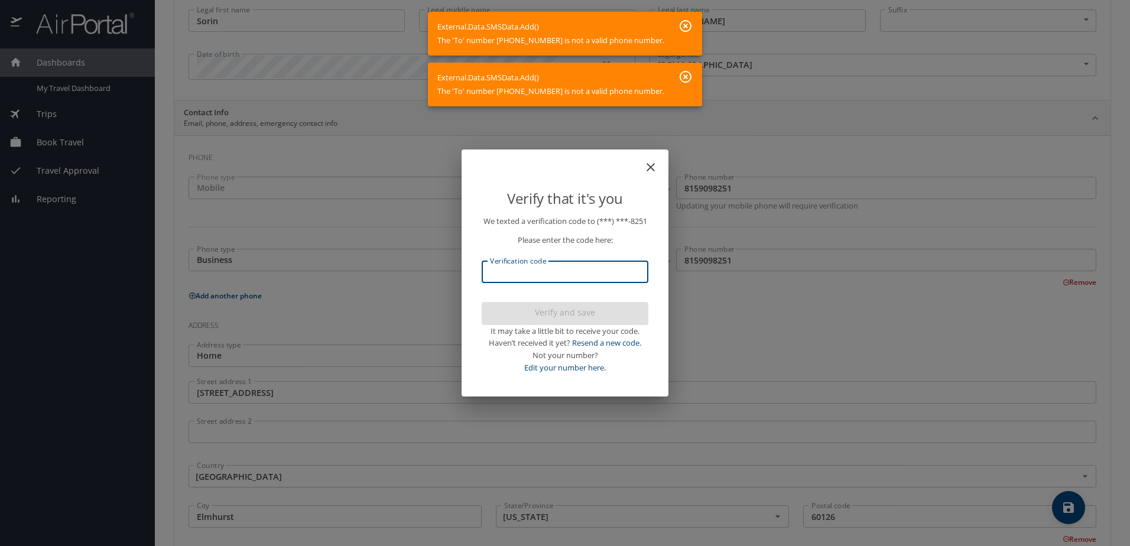
click at [542, 279] on input "Verification code" at bounding box center [565, 272] width 167 height 22
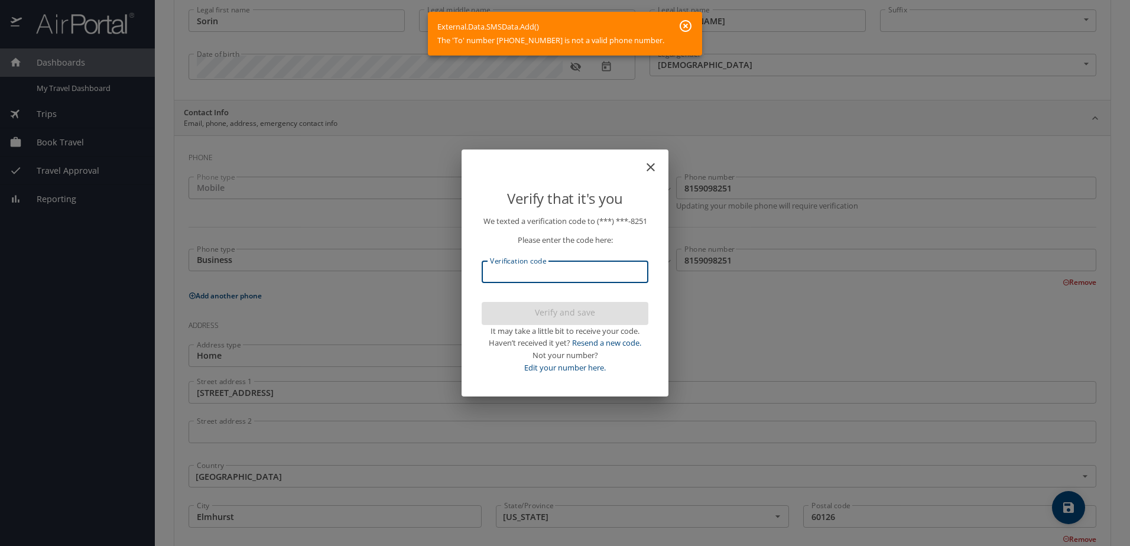
click at [651, 160] on icon "close" at bounding box center [651, 167] width 14 height 14
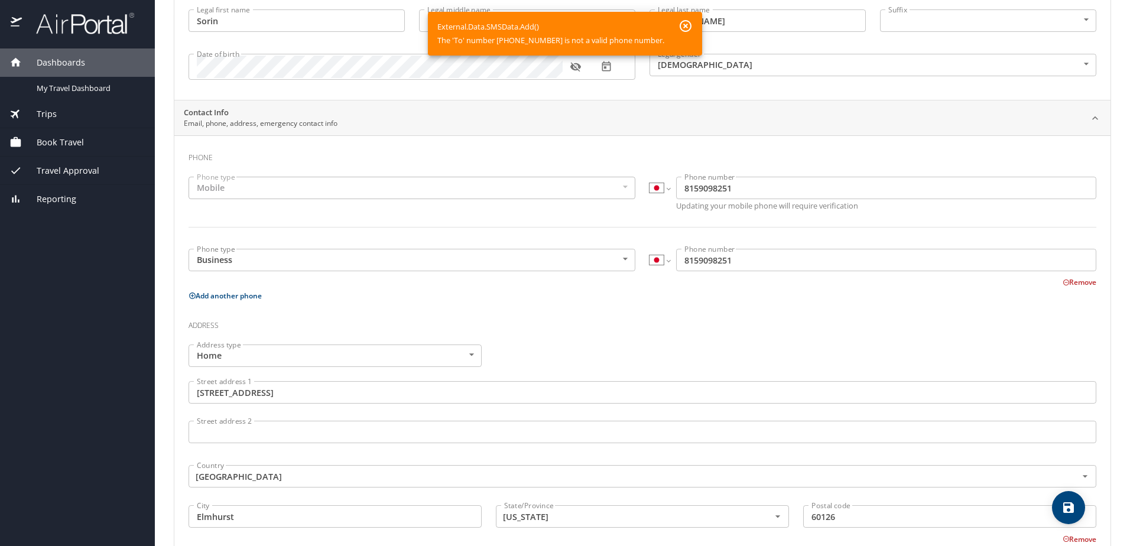
click at [680, 194] on input "8159098251" at bounding box center [886, 188] width 420 height 22
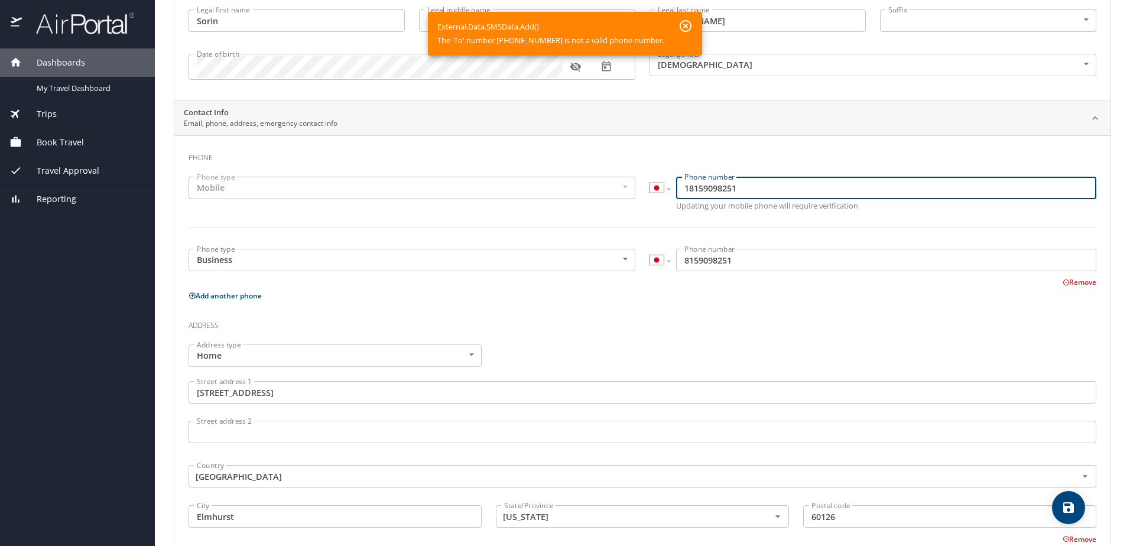
type input "18159098251"
click at [676, 261] on input "8159098251" at bounding box center [886, 260] width 420 height 22
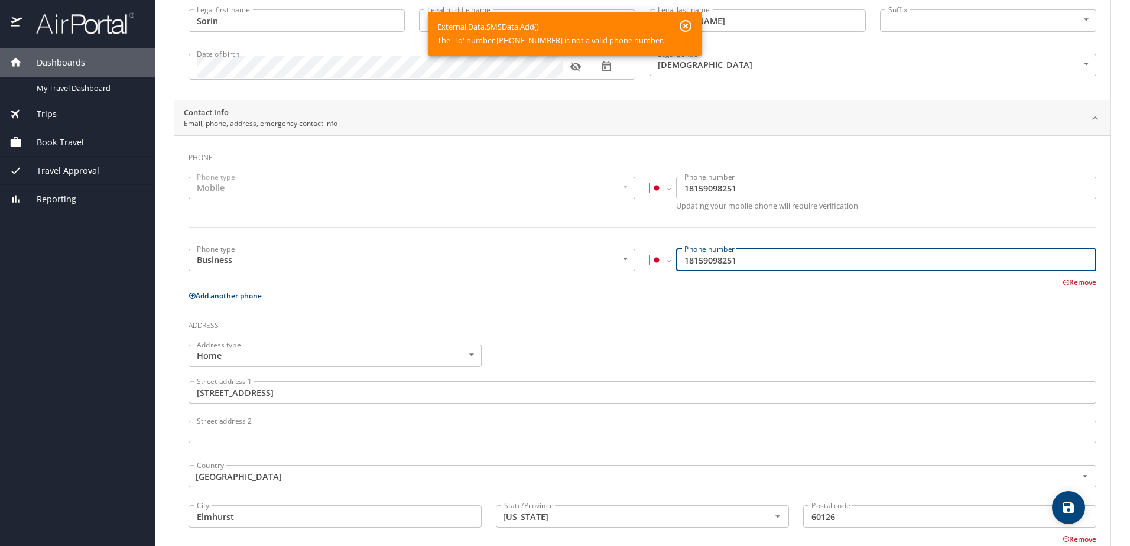
type input "18159098251"
click at [1069, 503] on icon "save" at bounding box center [1068, 507] width 11 height 11
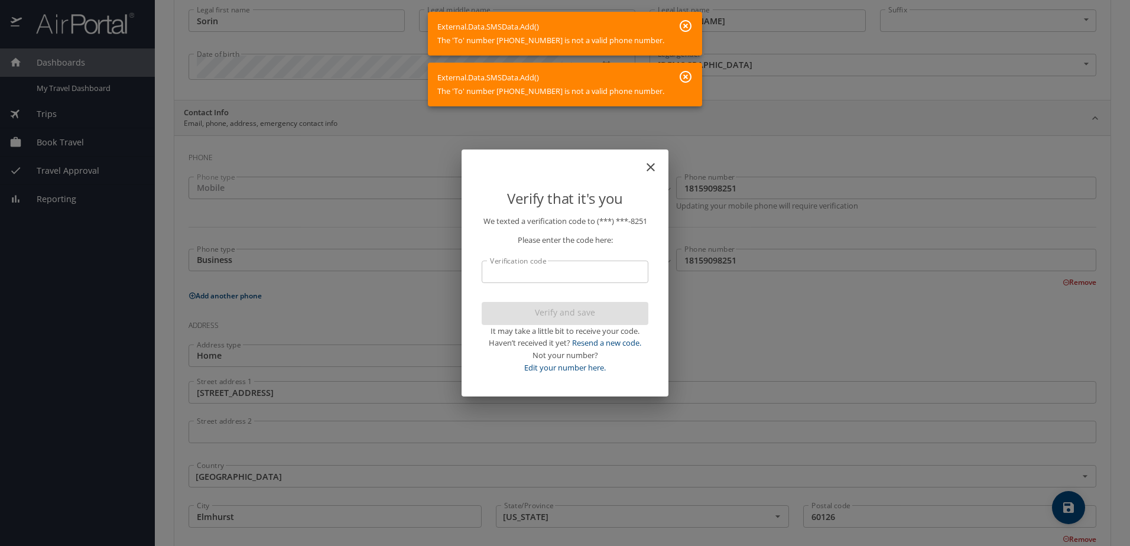
click at [684, 23] on icon "button" at bounding box center [685, 26] width 14 height 14
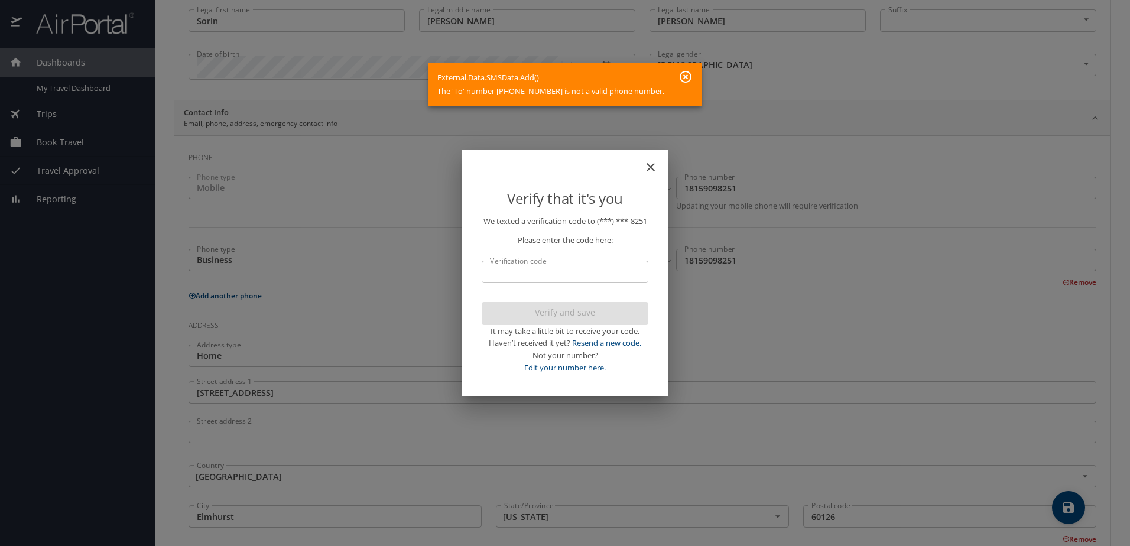
click at [684, 75] on body "Dashboards My Travel Dashboard Trips Current / Future Trips Past Trips Trips Mi…" at bounding box center [565, 273] width 1130 height 546
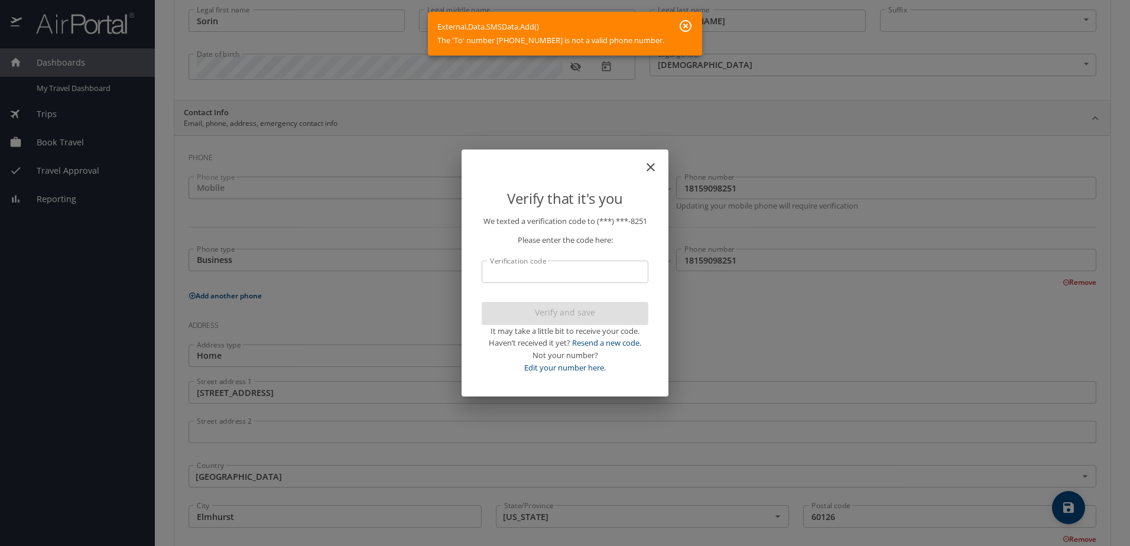
click at [644, 164] on icon "close" at bounding box center [651, 167] width 14 height 14
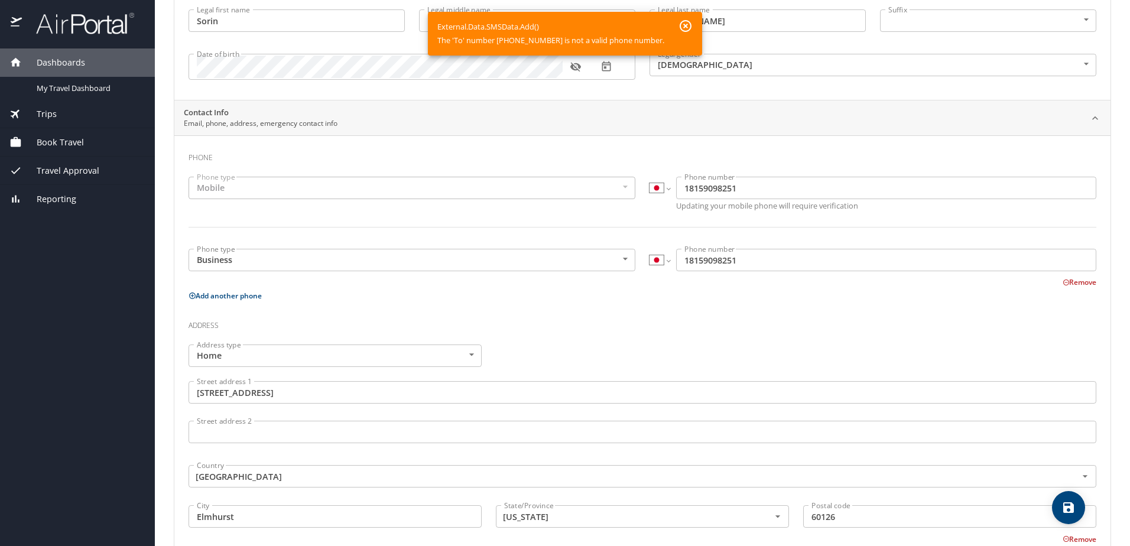
drag, startPoint x: 762, startPoint y: 194, endPoint x: 746, endPoint y: 194, distance: 16.0
click at [734, 194] on input "18159098251" at bounding box center [886, 188] width 420 height 22
click at [1078, 282] on button "Remove" at bounding box center [1079, 282] width 34 height 10
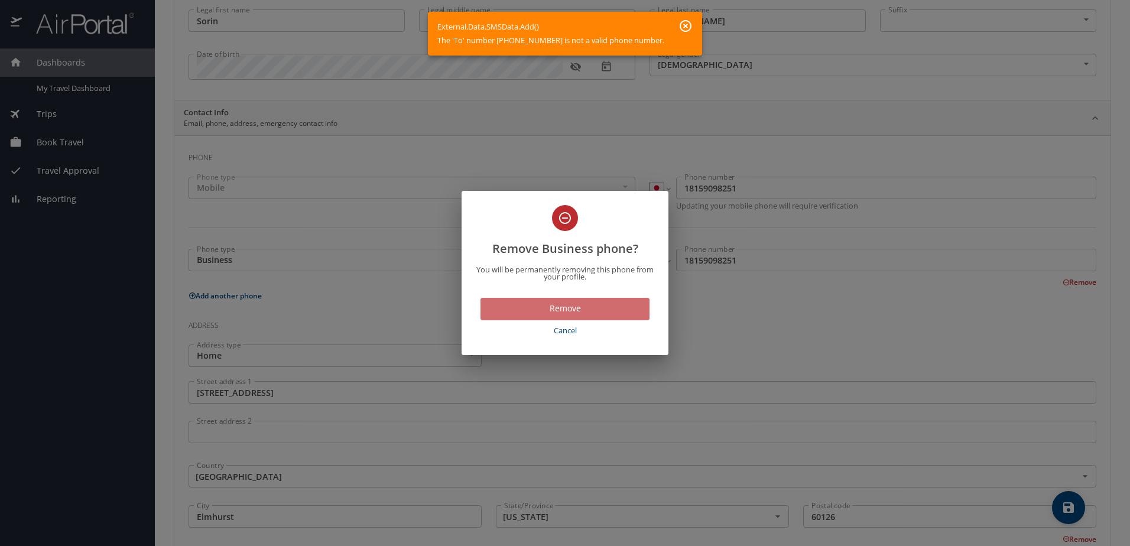
click at [576, 303] on span "Remove" at bounding box center [565, 308] width 150 height 15
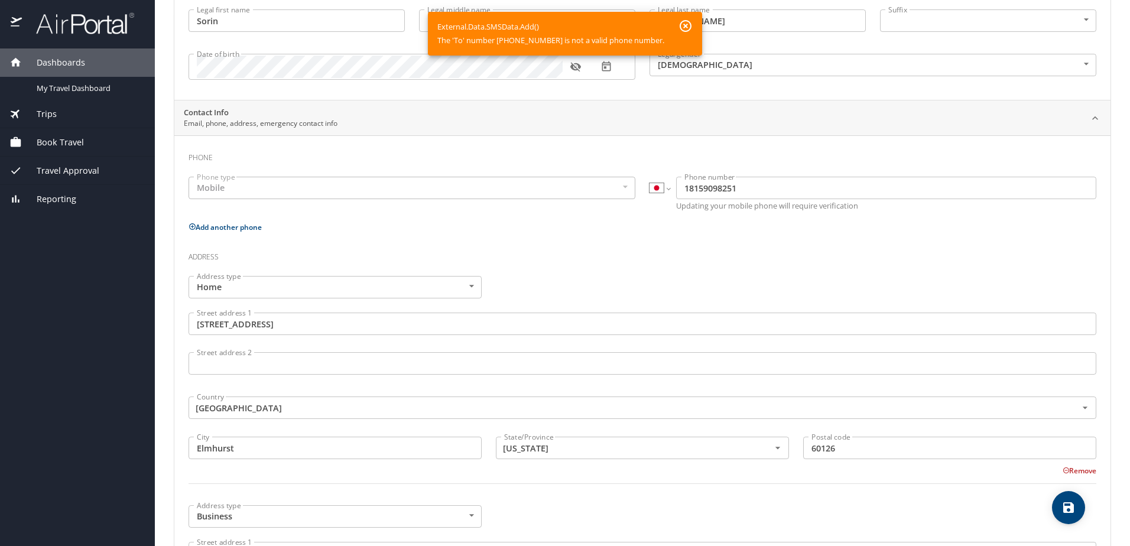
click at [726, 191] on input "18159098251" at bounding box center [886, 188] width 420 height 22
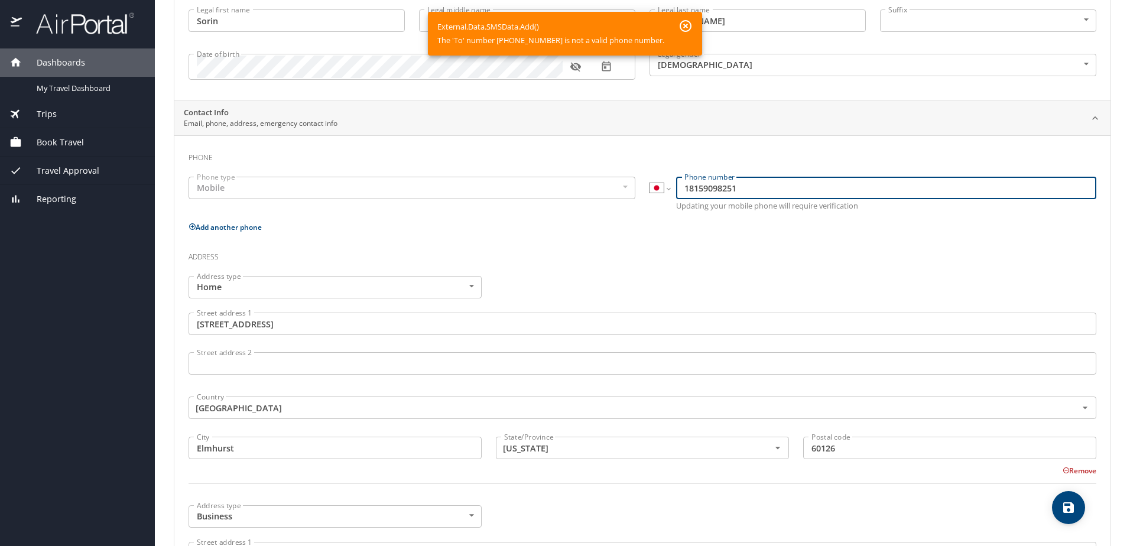
drag, startPoint x: 748, startPoint y: 194, endPoint x: 640, endPoint y: 196, distance: 108.2
click at [642, 196] on div "International Afghanistan Åland Islands Albania Algeria American Samoa Andorra …" at bounding box center [872, 195] width 461 height 50
click at [867, 281] on div "Address type Home Home Address type Street address 1 343 N Ferndale Street addr…" at bounding box center [642, 387] width 922 height 236
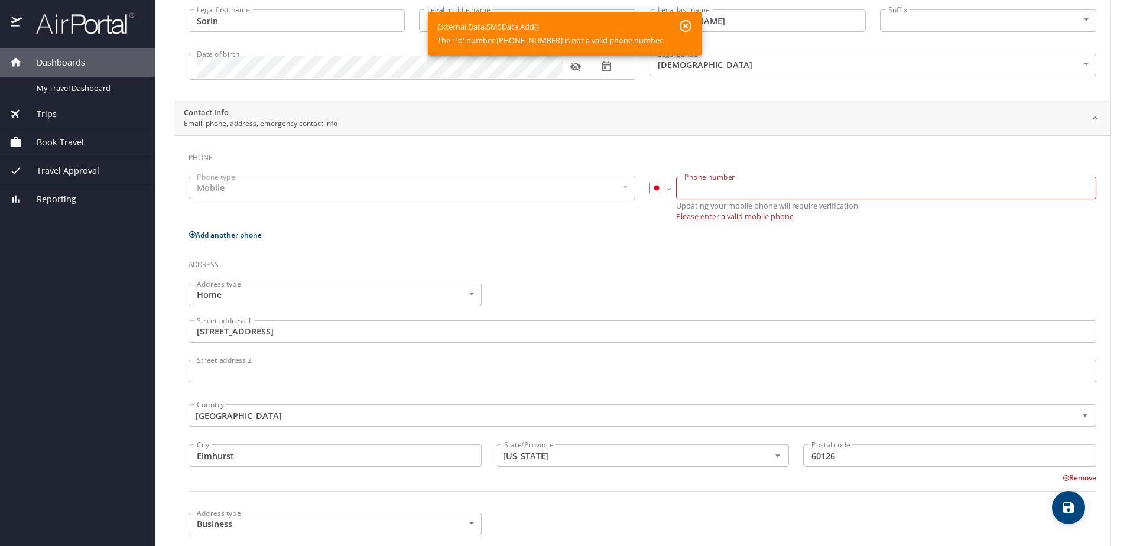
click at [784, 189] on input "Phone number" at bounding box center [886, 188] width 420 height 22
click at [1060, 506] on span "save" at bounding box center [1068, 508] width 33 height 14
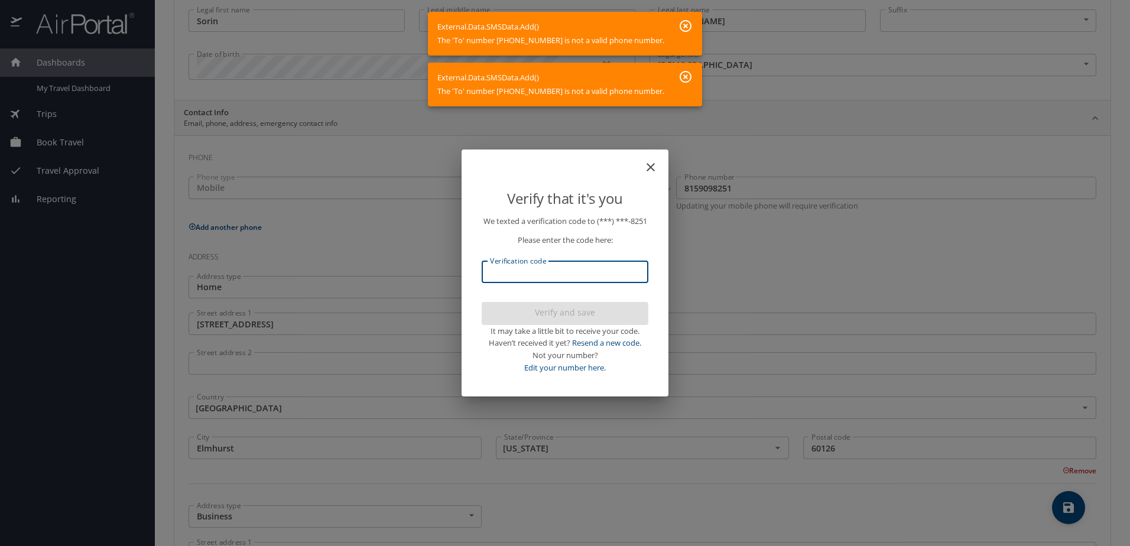
click at [591, 280] on input "Verification code" at bounding box center [565, 272] width 167 height 22
click at [651, 160] on icon "close" at bounding box center [651, 167] width 14 height 14
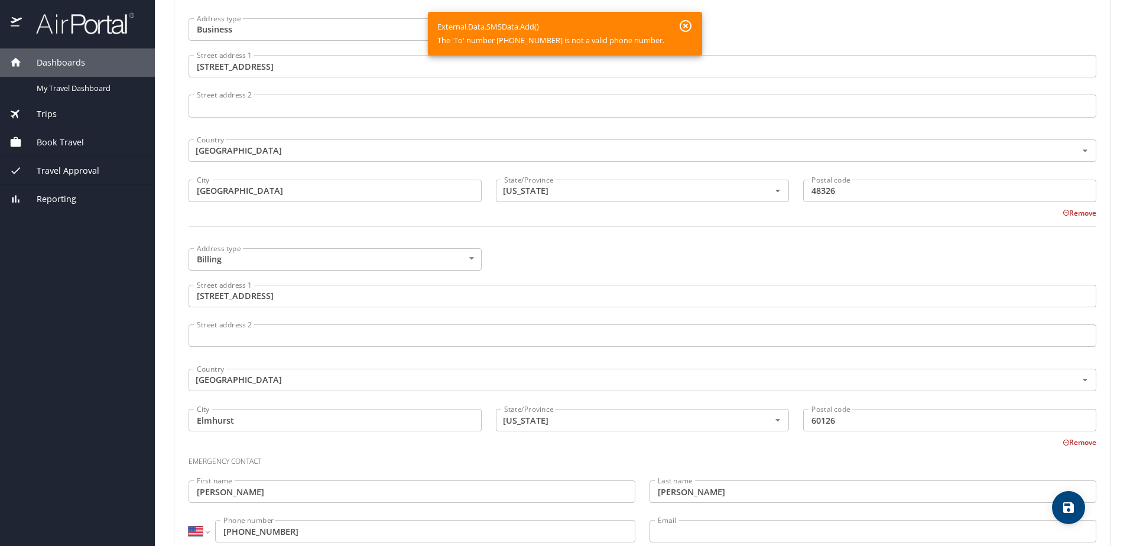
scroll to position [658, 0]
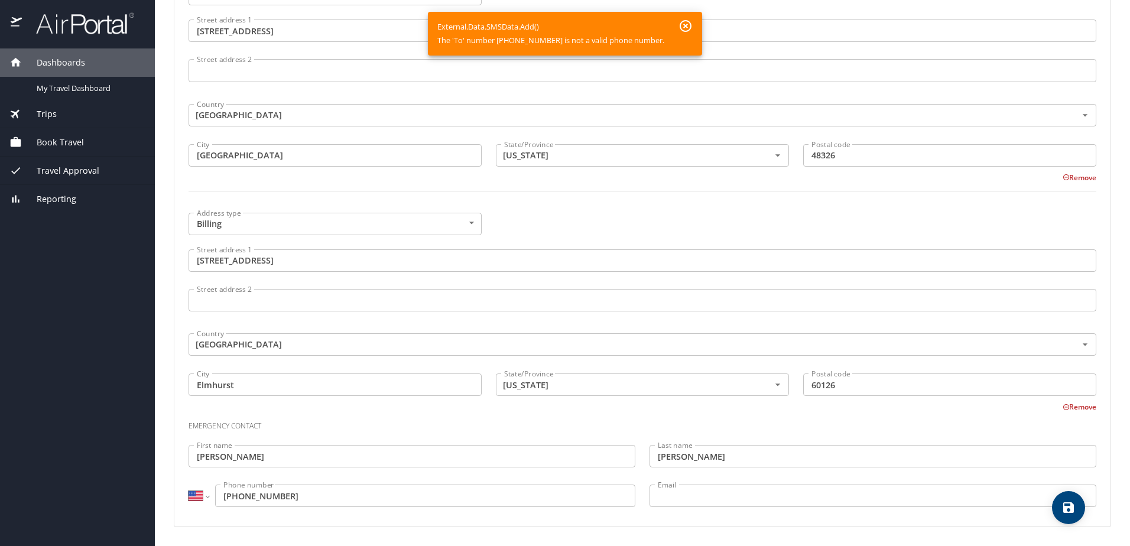
click at [1071, 504] on icon "save" at bounding box center [1068, 507] width 11 height 11
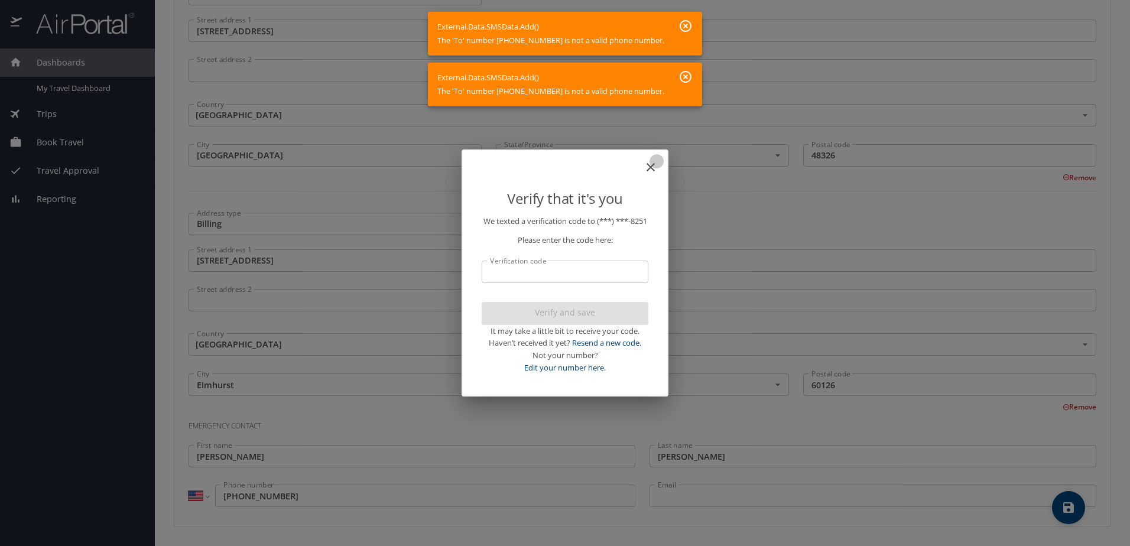
click at [650, 163] on icon "close" at bounding box center [650, 167] width 8 height 8
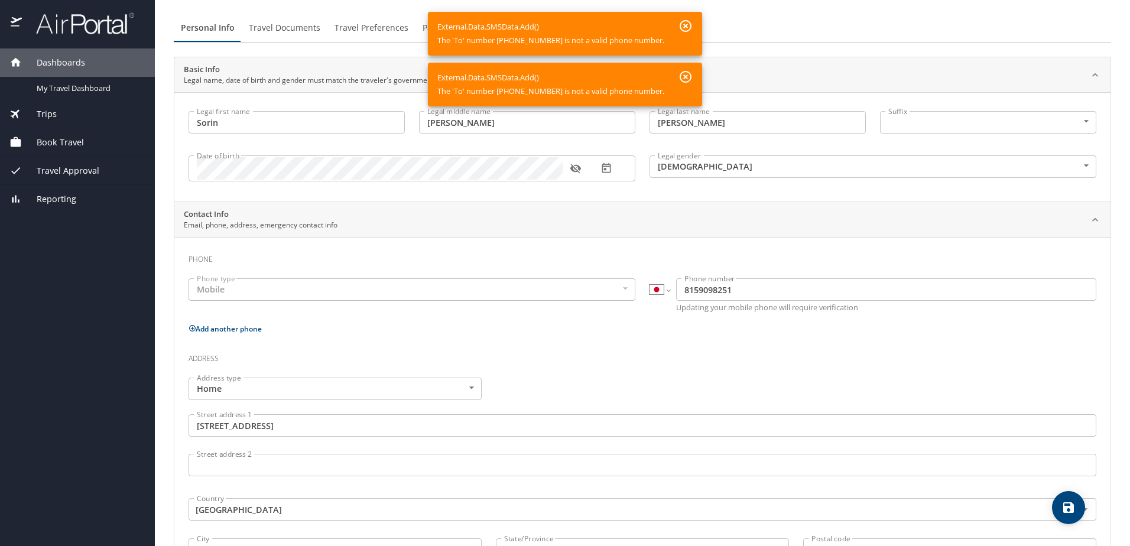
scroll to position [0, 0]
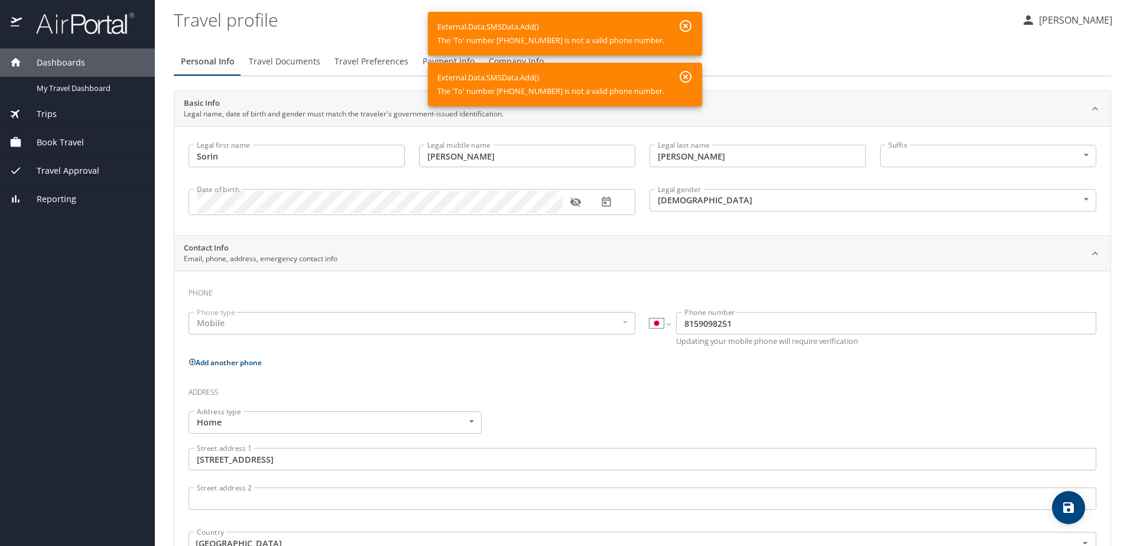
click at [688, 323] on input "8159098251" at bounding box center [886, 323] width 420 height 22
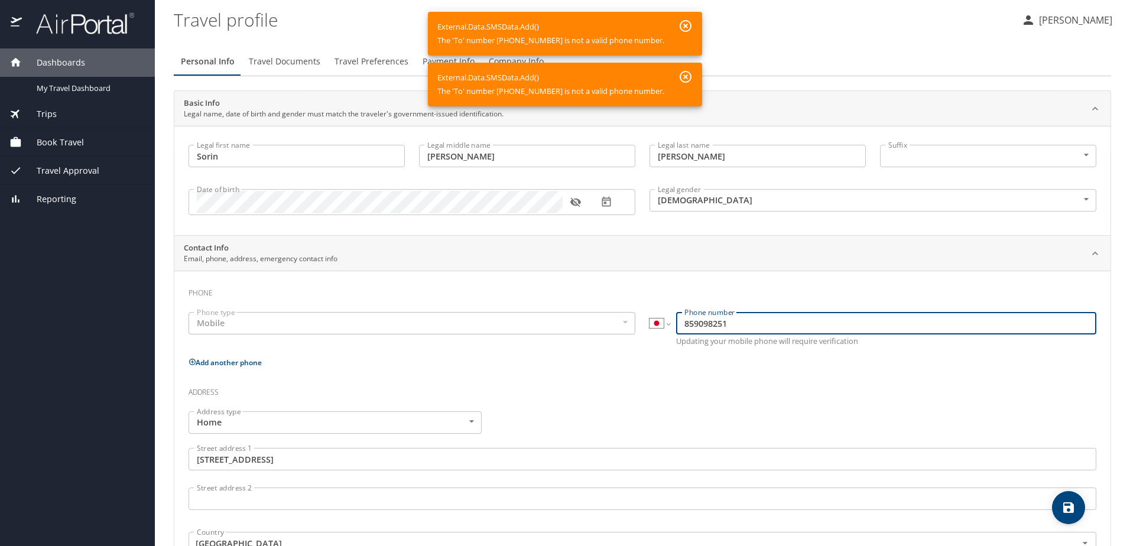
type input "59098251"
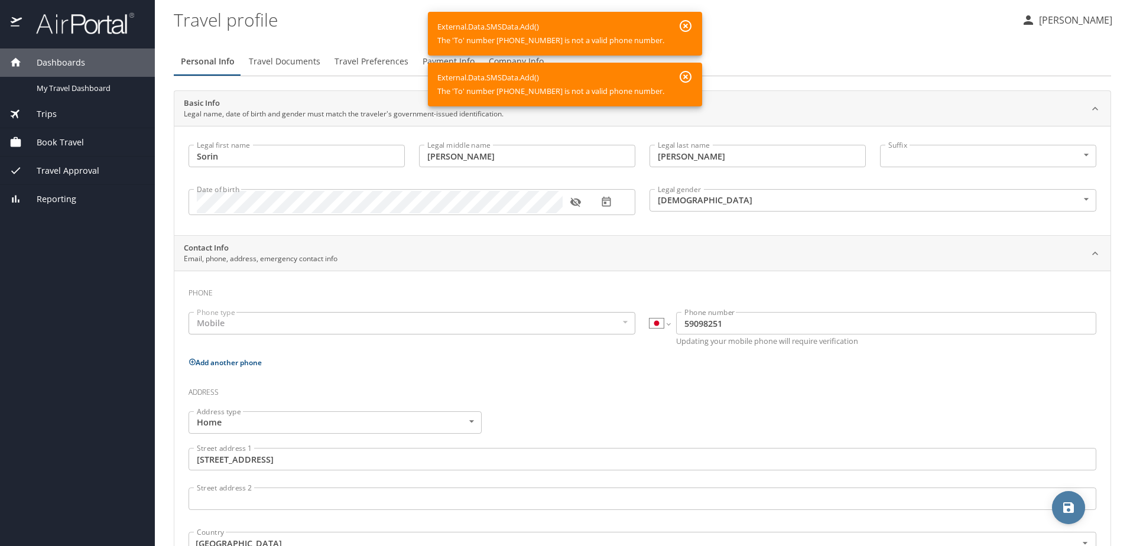
click at [1062, 506] on icon "save" at bounding box center [1068, 508] width 14 height 14
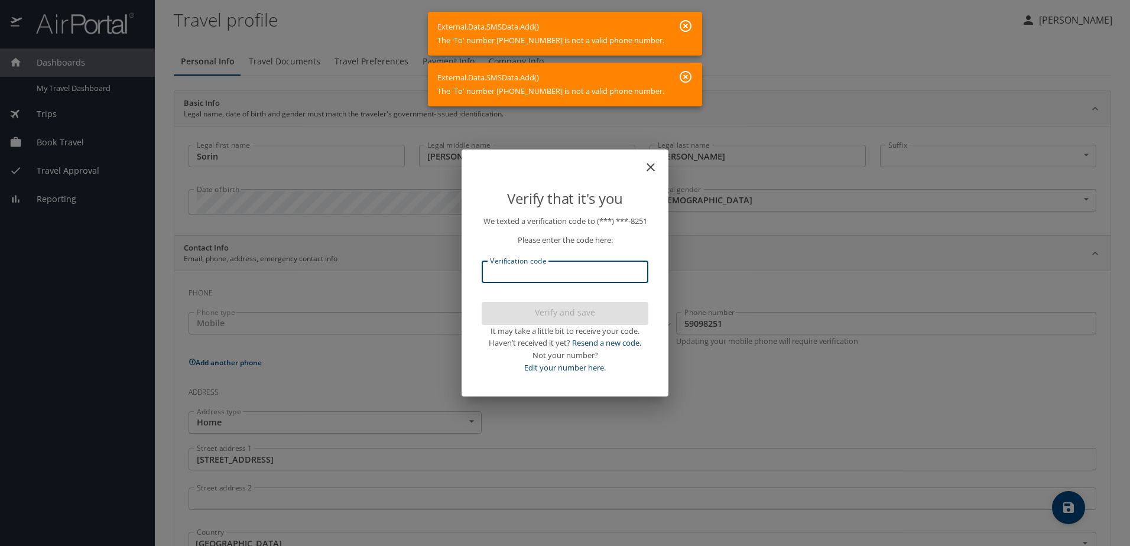
click at [592, 274] on input "Verification code" at bounding box center [565, 272] width 167 height 22
click at [652, 163] on icon "close" at bounding box center [650, 167] width 8 height 8
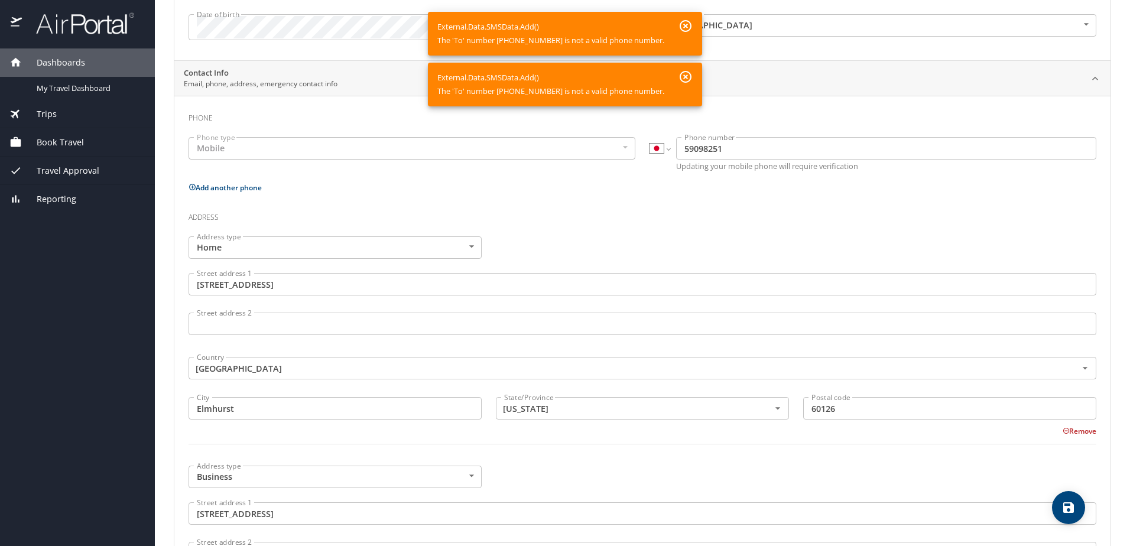
scroll to position [177, 0]
click at [238, 182] on button "Add another phone" at bounding box center [225, 185] width 73 height 10
select select "US"
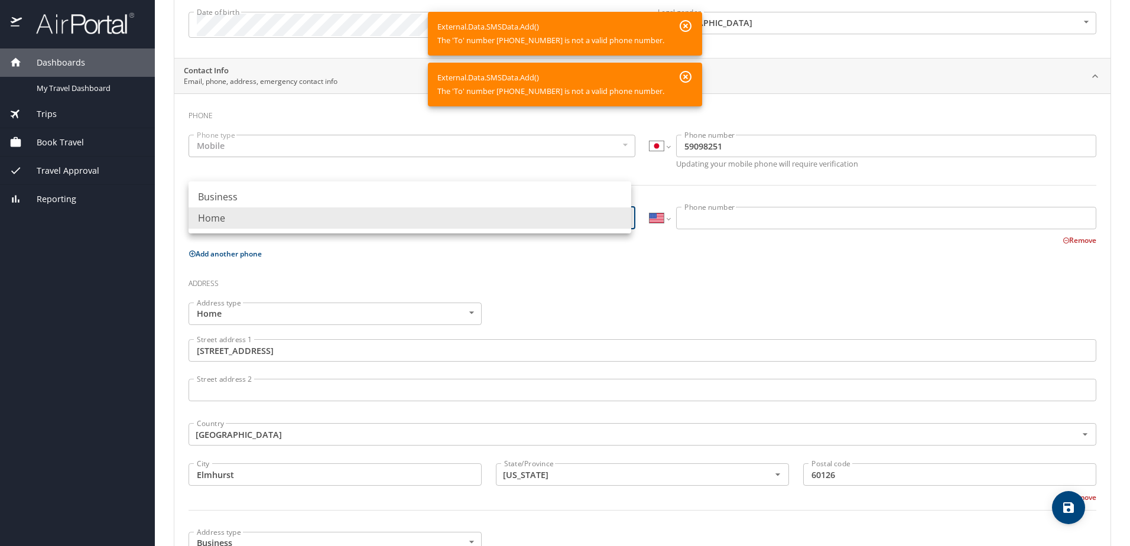
click at [586, 220] on body "Dashboards My Travel Dashboard Trips Current / Future Trips Past Trips Trips Mi…" at bounding box center [565, 273] width 1130 height 546
click at [569, 223] on li "Home" at bounding box center [410, 217] width 443 height 21
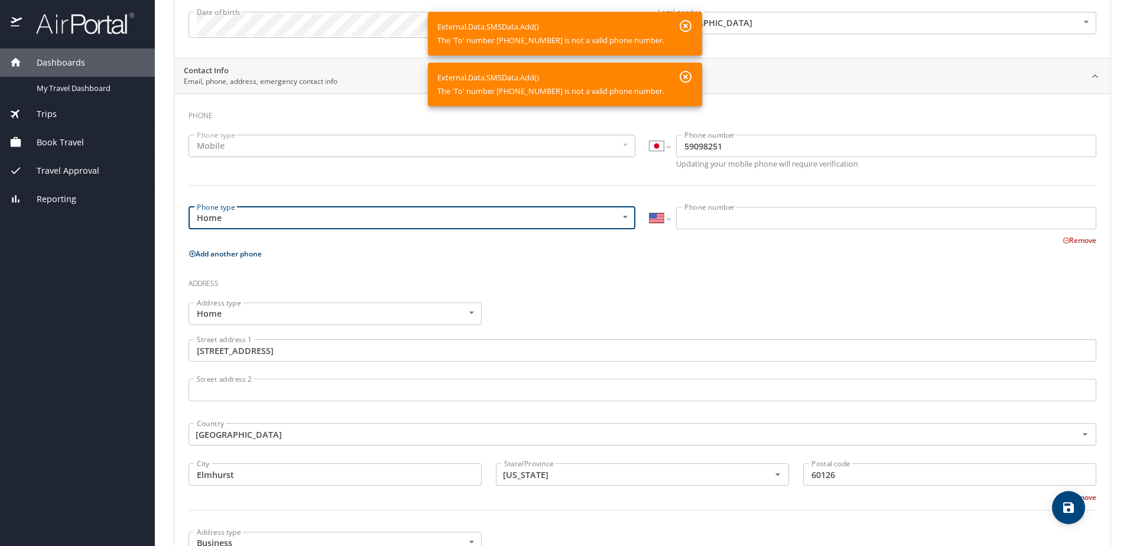
click at [704, 218] on input "Phone number" at bounding box center [886, 218] width 420 height 22
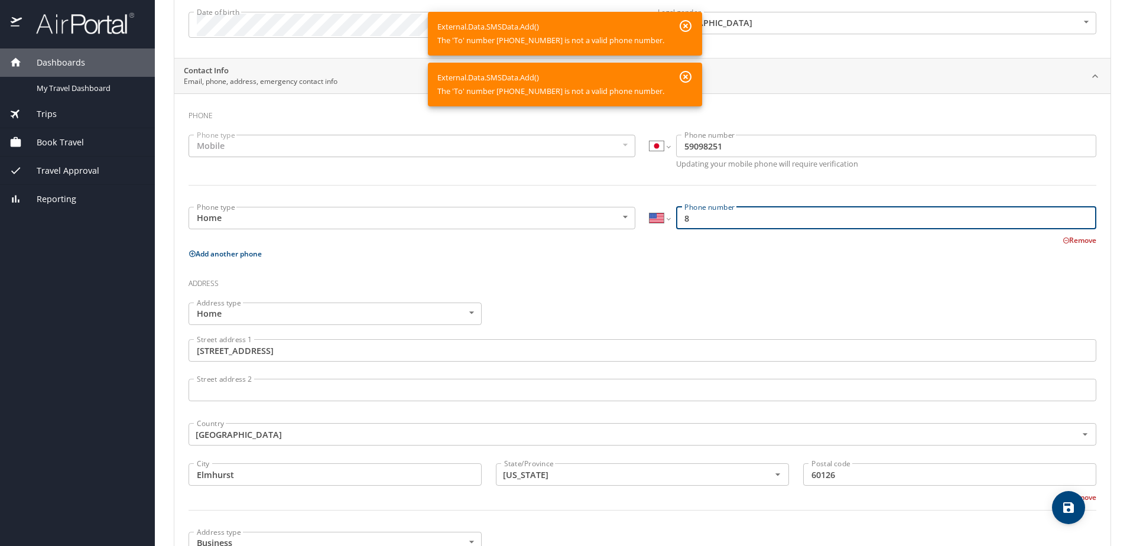
type input "8"
click at [661, 149] on select "International Afghanistan Åland Islands Albania Algeria American Samoa Andorra …" at bounding box center [659, 146] width 20 height 22
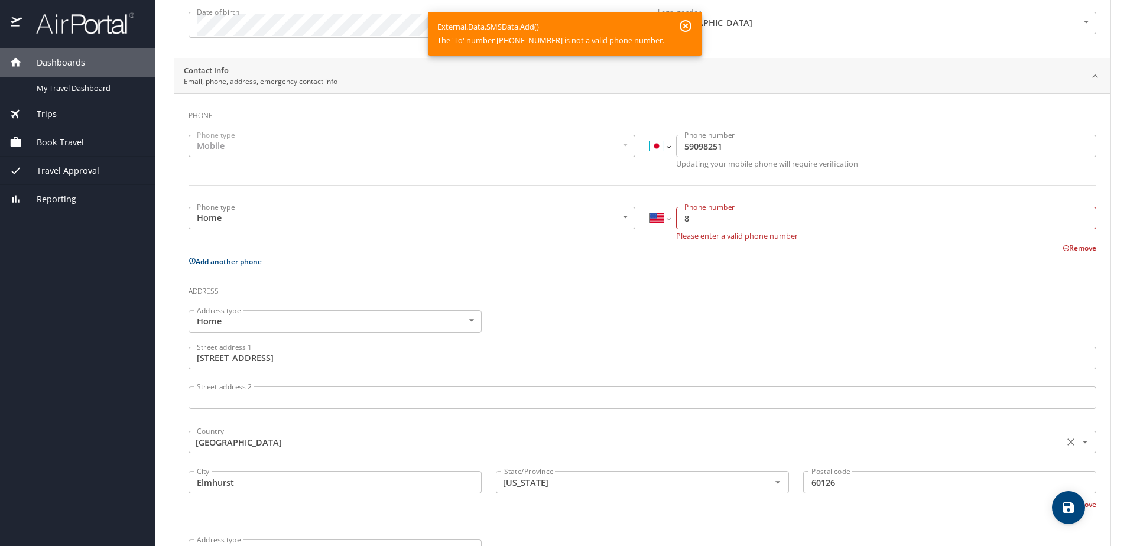
select select "US"
click at [649, 135] on select "International Afghanistan Åland Islands Albania Algeria American Samoa Andorra …" at bounding box center [659, 146] width 20 height 22
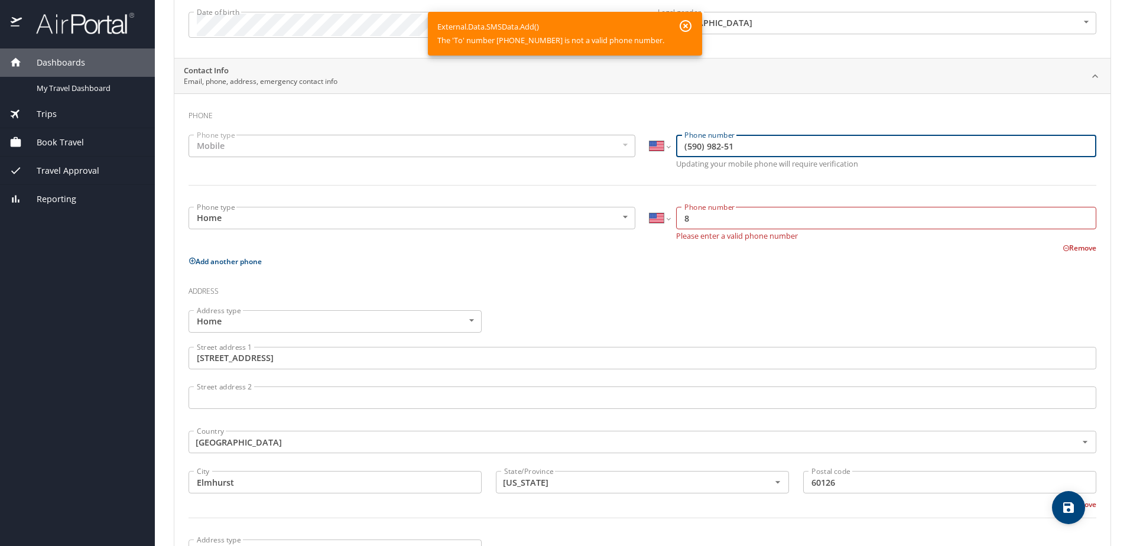
drag, startPoint x: 743, startPoint y: 147, endPoint x: 667, endPoint y: 137, distance: 76.9
click at [667, 137] on div "International Afghanistan Åland Islands Albania Algeria American Samoa Andorra …" at bounding box center [872, 146] width 447 height 22
type input "(815) 909-8251"
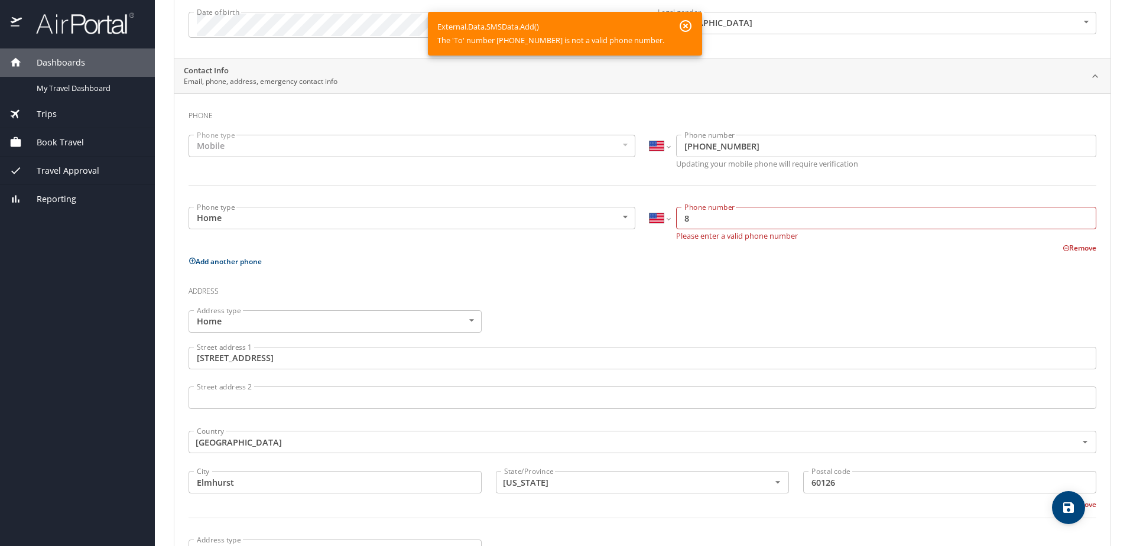
click at [1076, 248] on button "Remove" at bounding box center [1079, 248] width 34 height 10
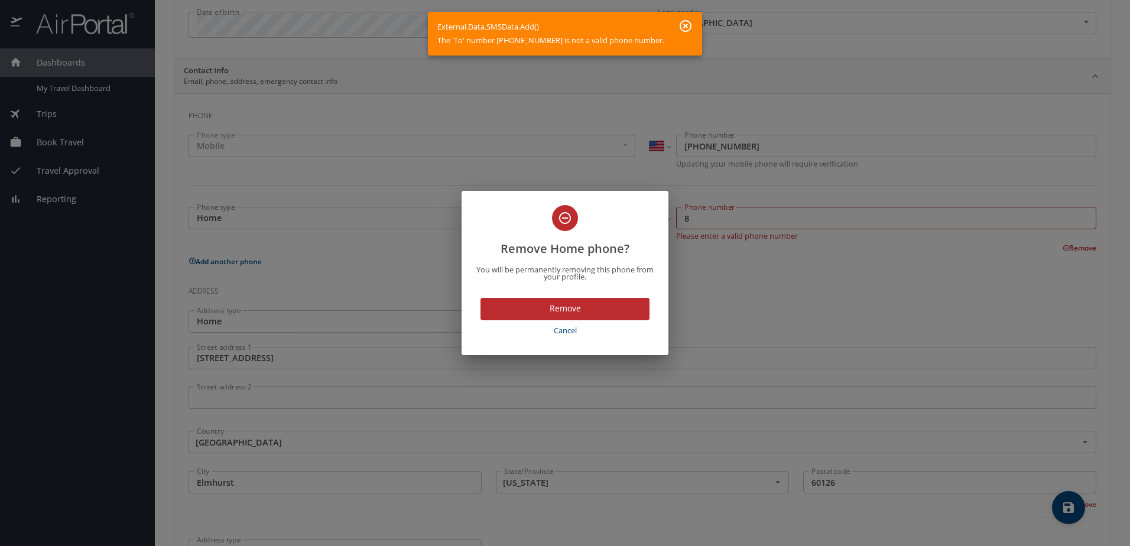
click at [553, 303] on span "Remove" at bounding box center [565, 308] width 150 height 15
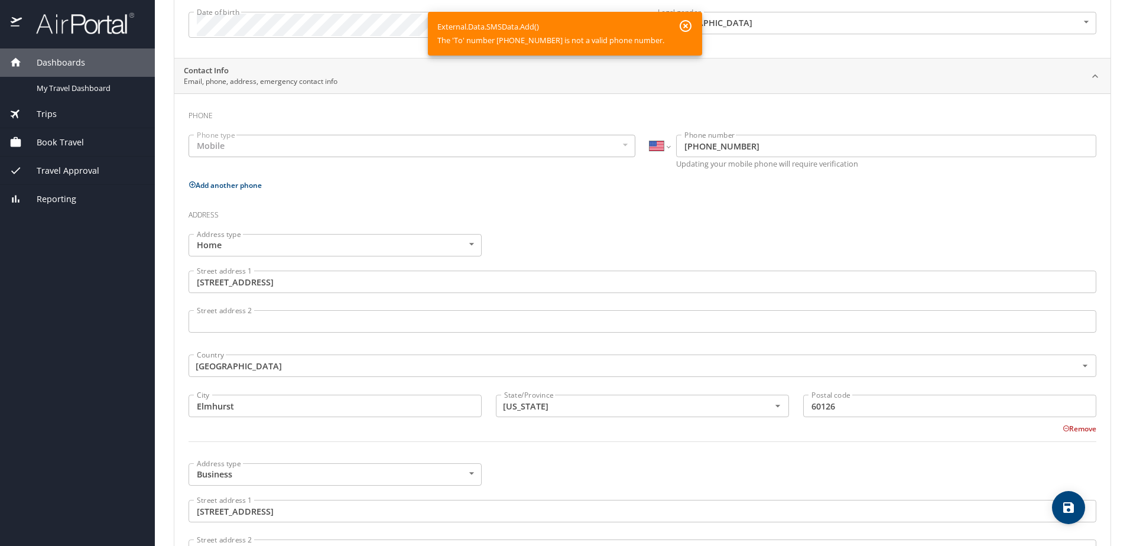
click at [1074, 507] on icon "save" at bounding box center [1068, 508] width 14 height 14
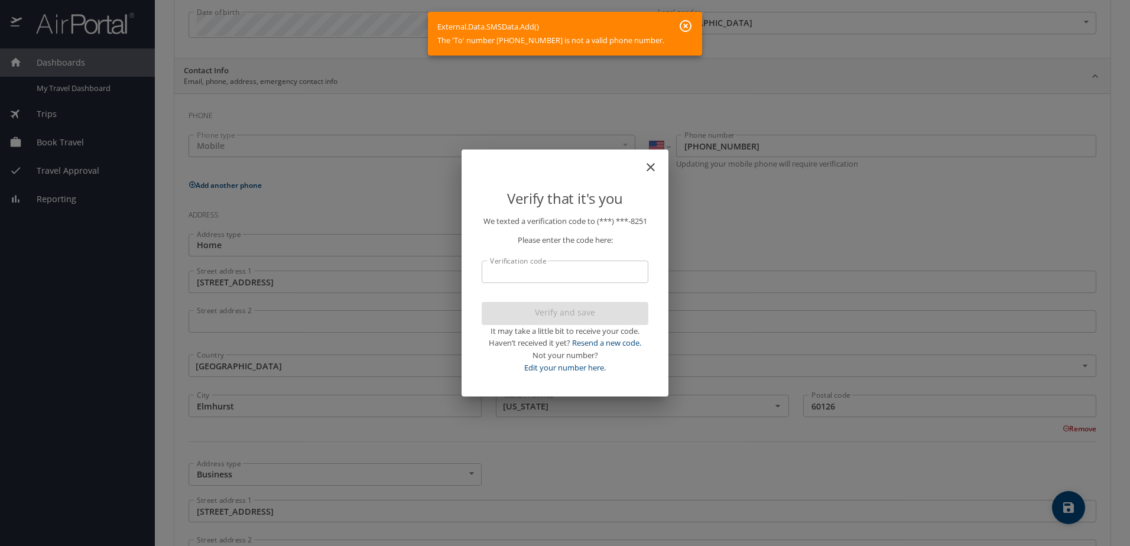
click at [593, 278] on input "Verification code" at bounding box center [565, 272] width 167 height 22
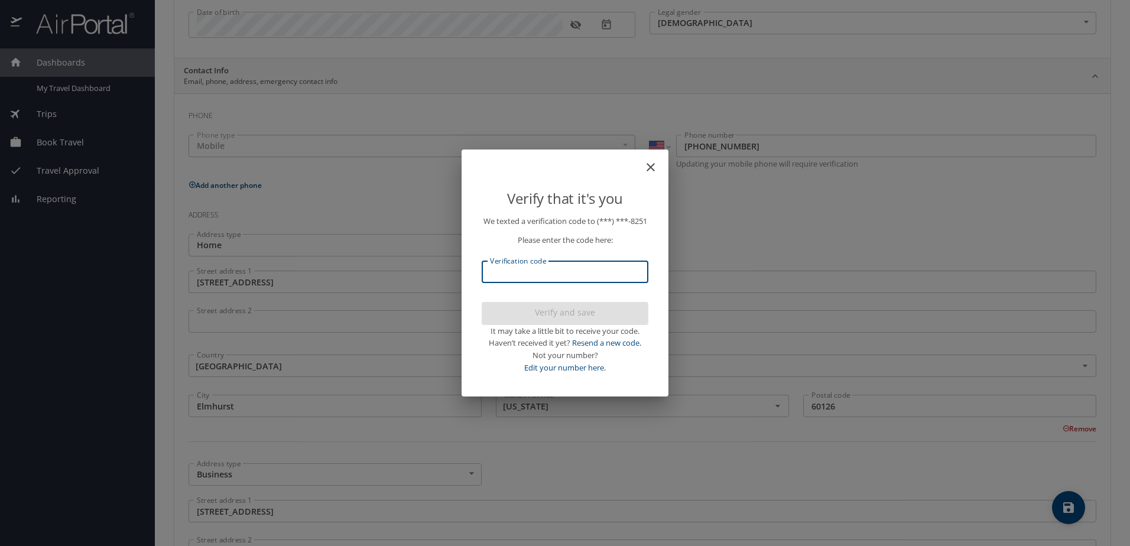
click at [587, 283] on input "Verification code" at bounding box center [565, 272] width 167 height 22
type input "672859"
click at [571, 320] on span "Verify and save" at bounding box center [565, 313] width 148 height 15
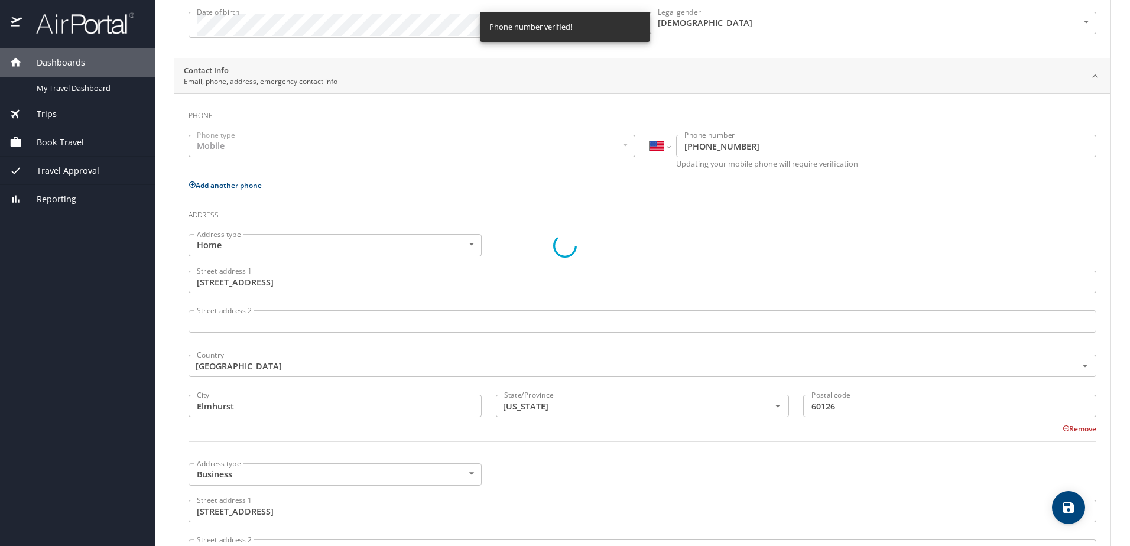
select select "US"
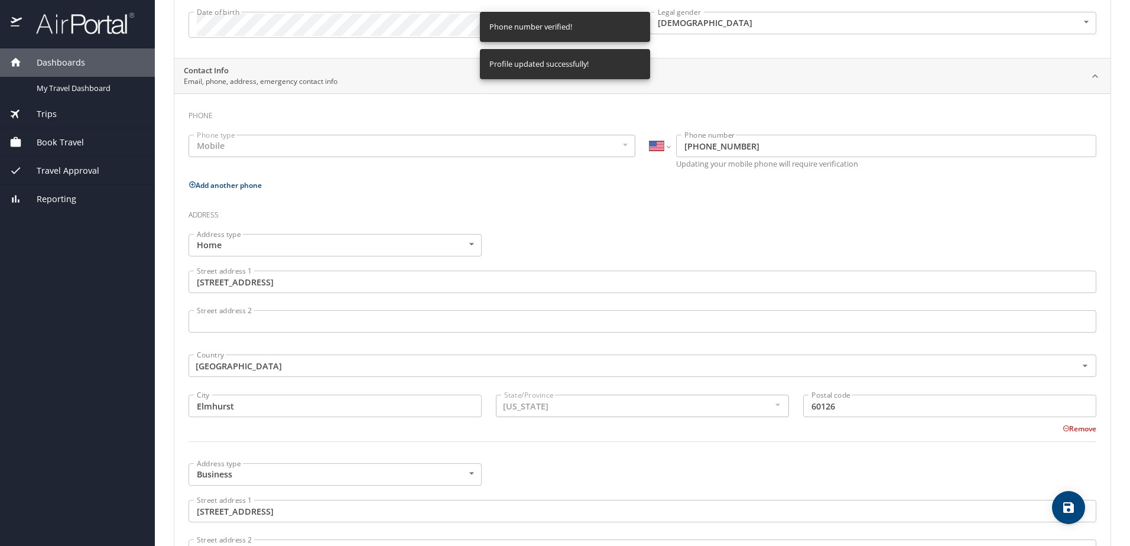
select select "US"
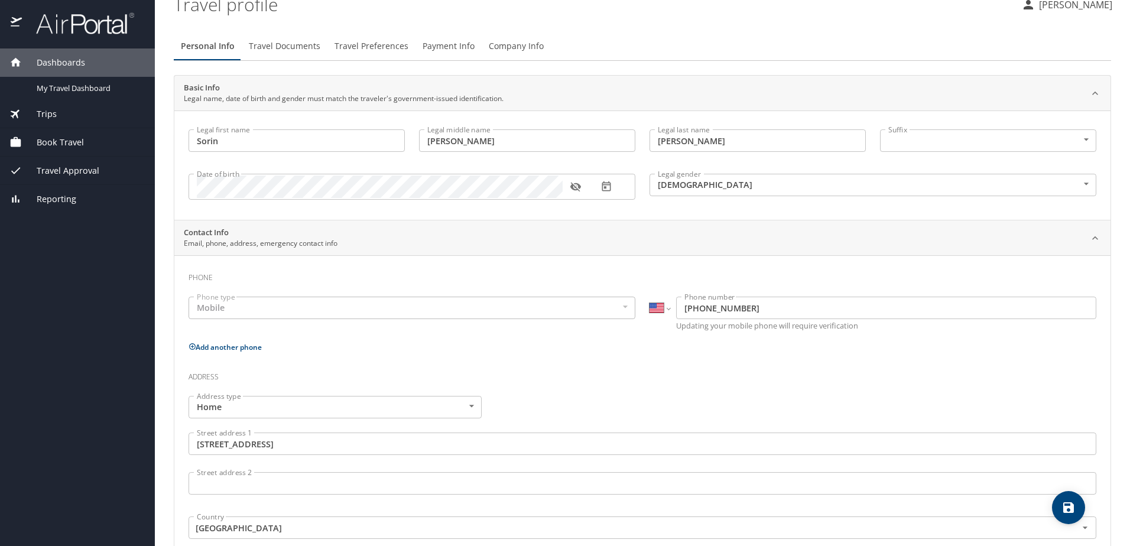
scroll to position [0, 0]
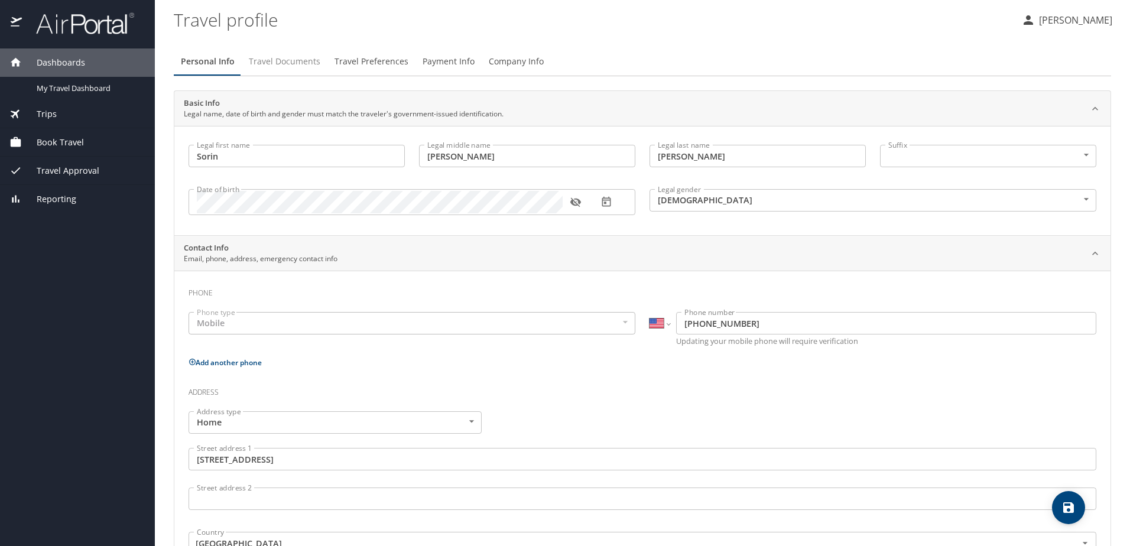
click at [304, 66] on span "Travel Documents" at bounding box center [285, 61] width 72 height 15
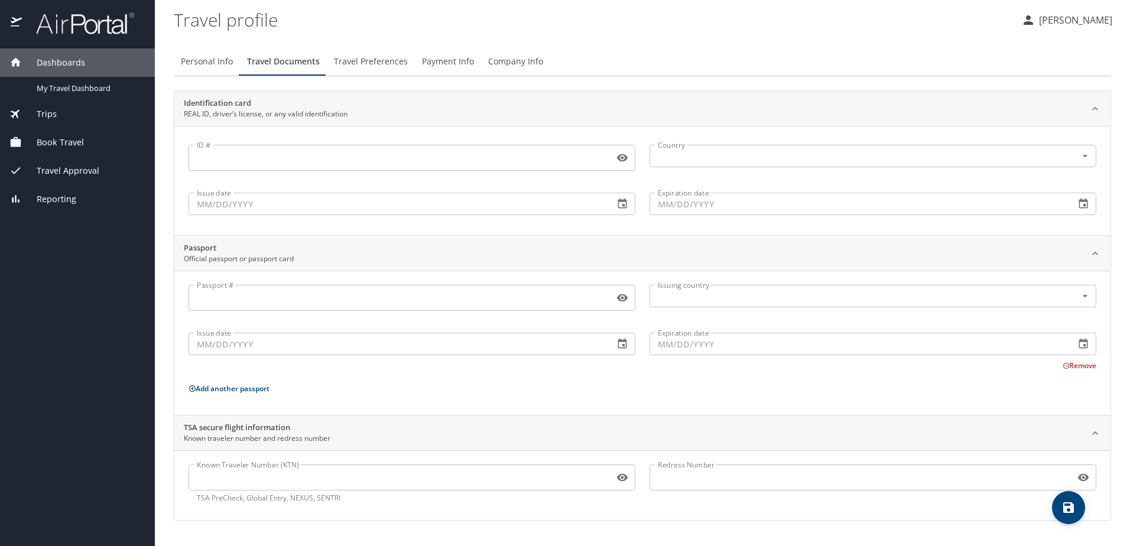
click at [370, 64] on span "Travel Preferences" at bounding box center [371, 61] width 74 height 15
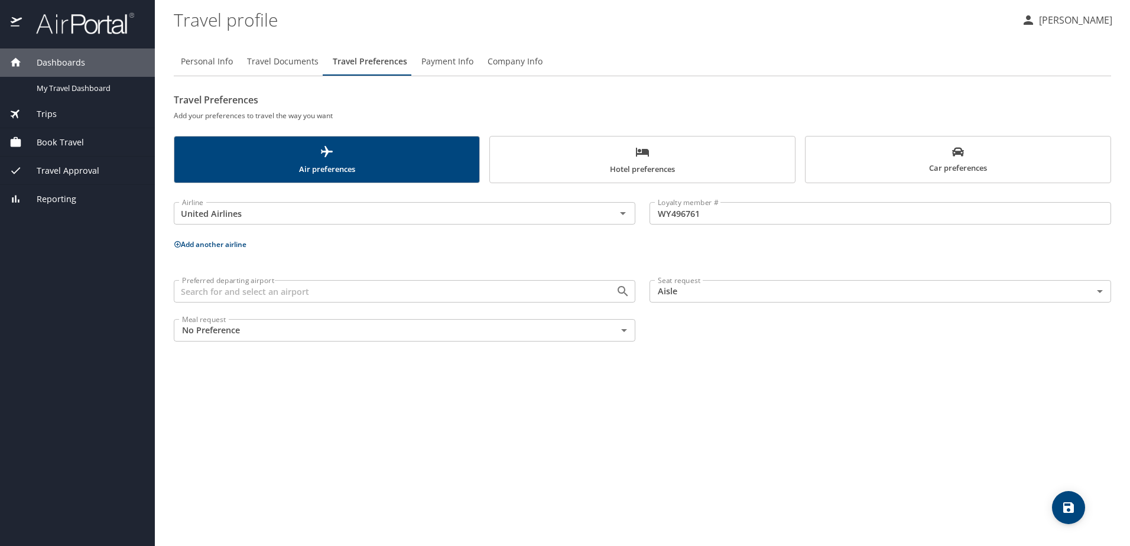
click at [216, 245] on button "Add another airline" at bounding box center [210, 244] width 73 height 10
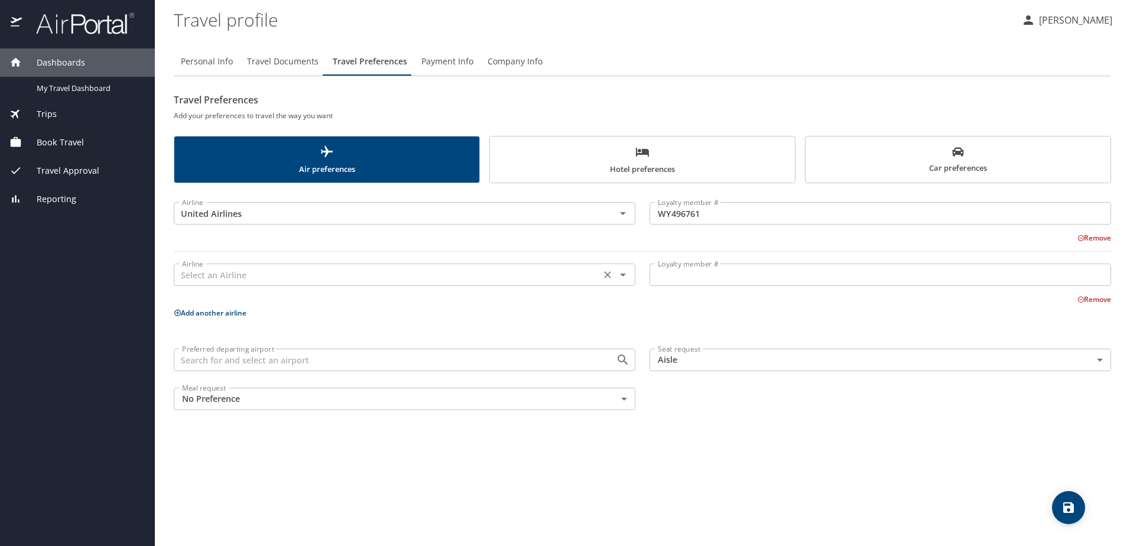
click at [246, 277] on input "text" at bounding box center [387, 274] width 420 height 15
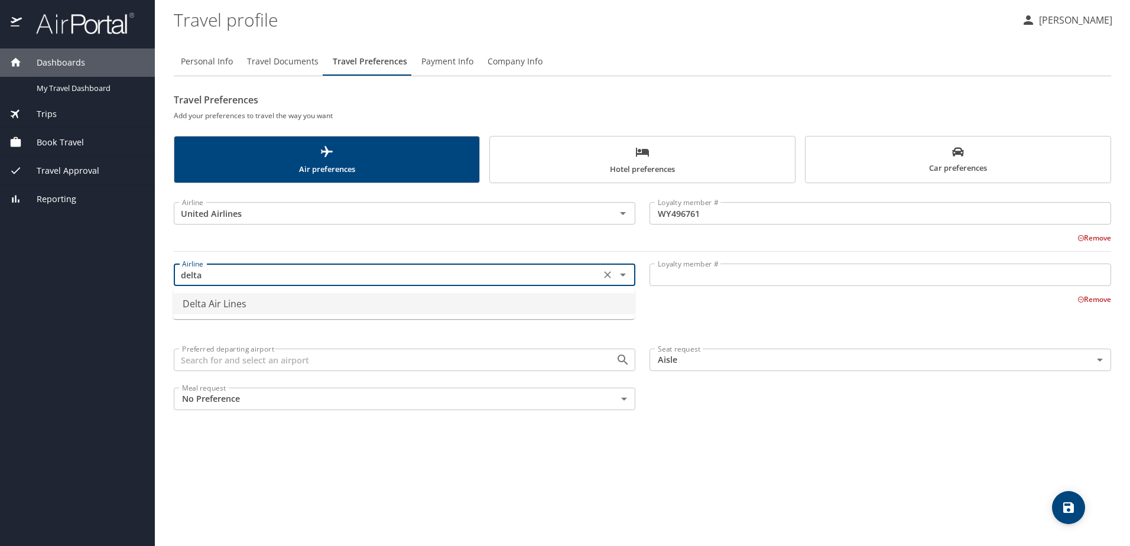
click at [294, 301] on li "Delta Air Lines" at bounding box center [404, 303] width 462 height 21
type input "Delta Air Lines"
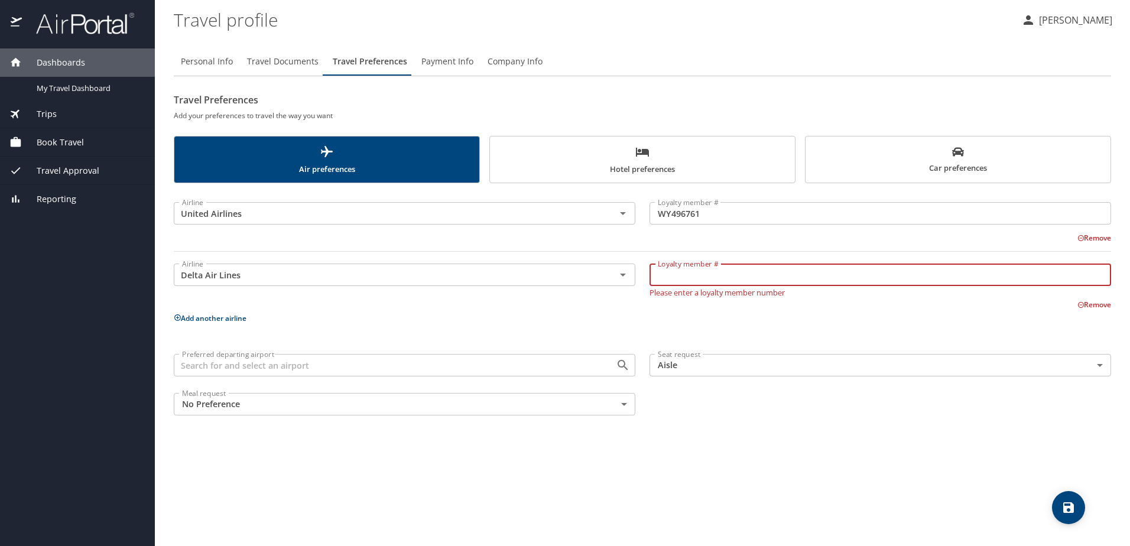
click at [680, 274] on input "Loyalty member #" at bounding box center [880, 275] width 462 height 22
click at [688, 276] on input "98202779322" at bounding box center [880, 275] width 462 height 22
type input "9820279322"
click at [1074, 506] on icon "save" at bounding box center [1068, 508] width 14 height 14
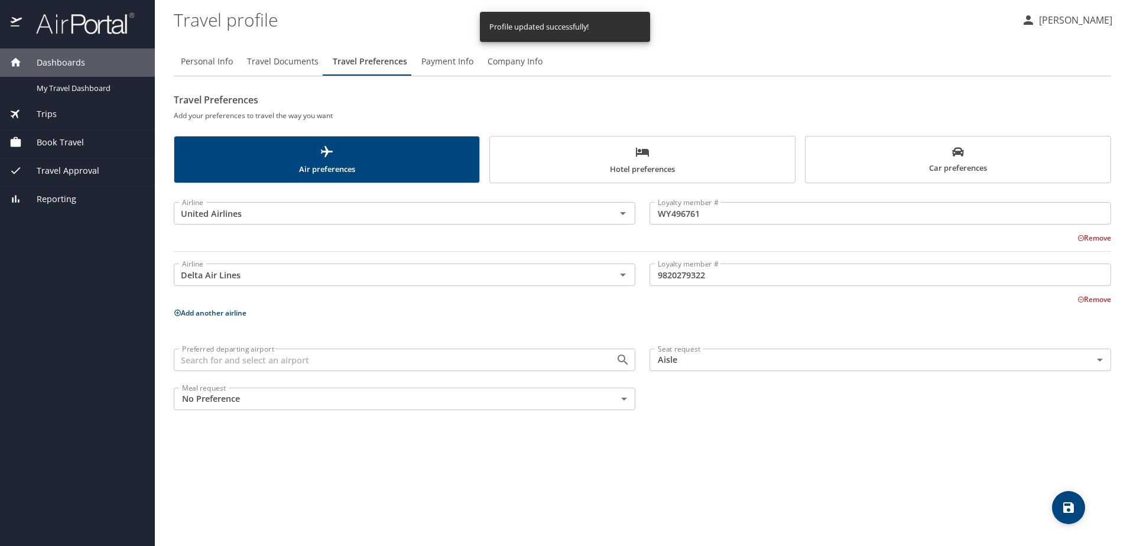
click at [937, 164] on span "Car preferences" at bounding box center [958, 160] width 291 height 29
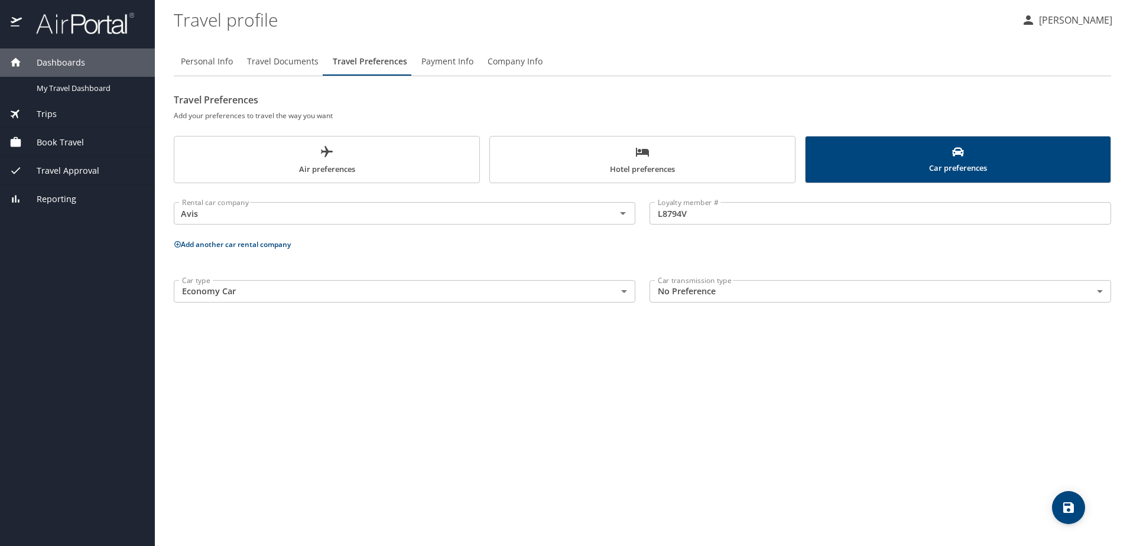
click at [434, 66] on span "Payment Info" at bounding box center [447, 61] width 52 height 15
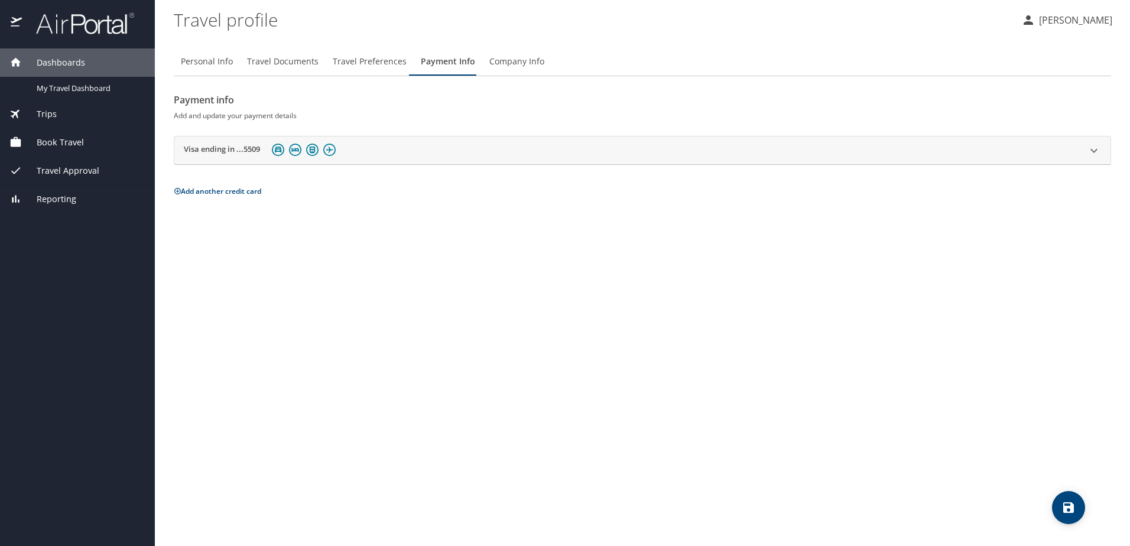
click at [506, 61] on span "Company Info" at bounding box center [516, 61] width 55 height 15
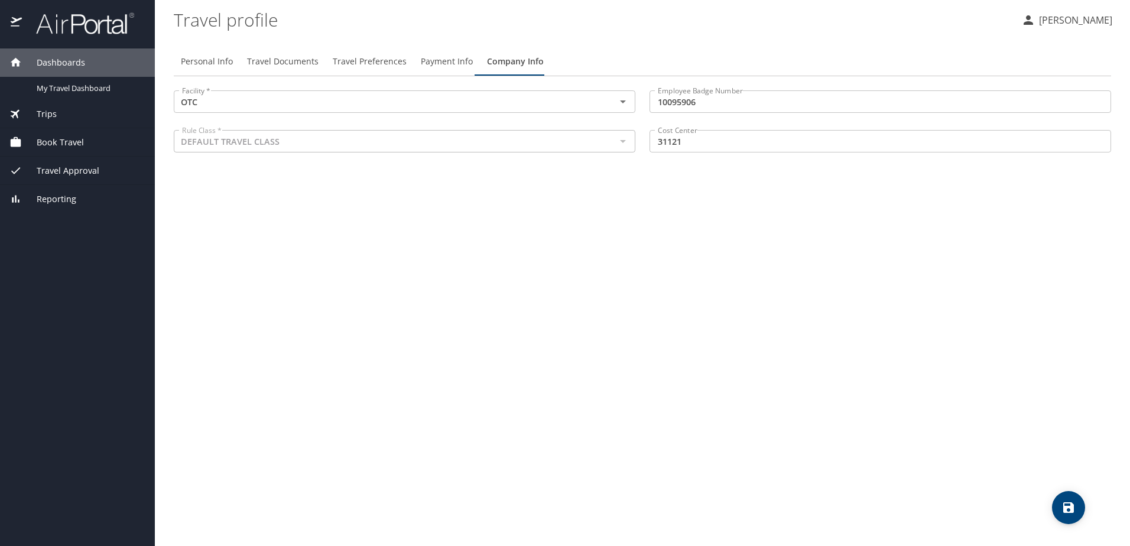
click at [205, 62] on span "Personal Info" at bounding box center [207, 61] width 52 height 15
select select "US"
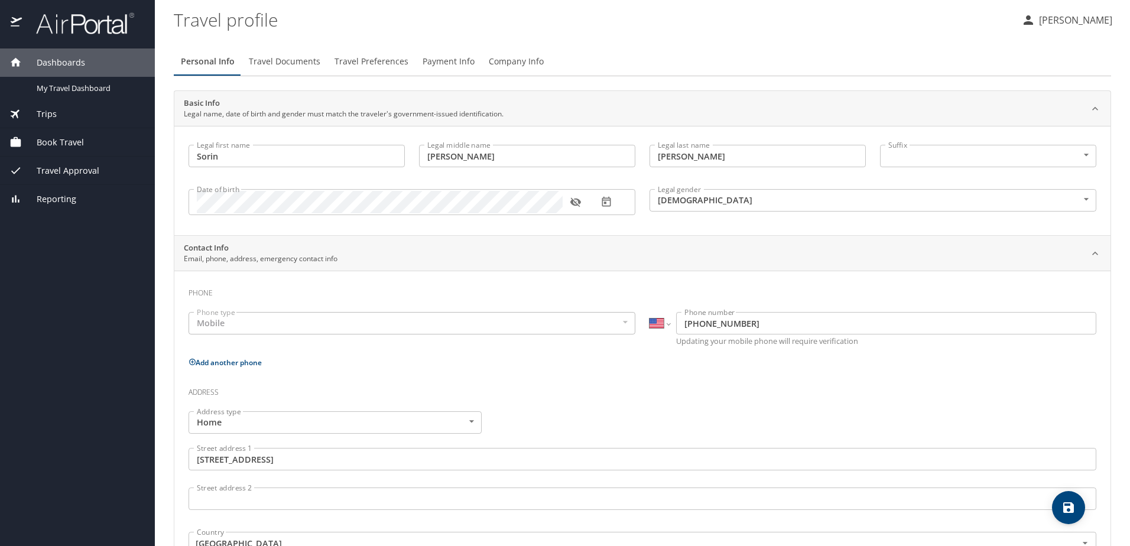
click at [1070, 508] on icon "save" at bounding box center [1068, 507] width 11 height 11
select select "US"
